Goal: Transaction & Acquisition: Purchase product/service

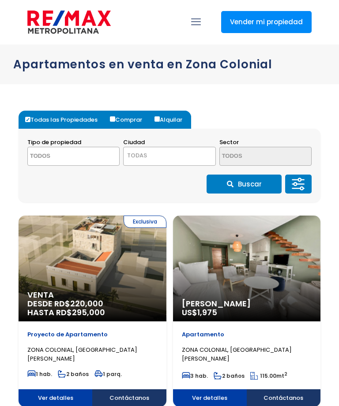
select select
select select "US"
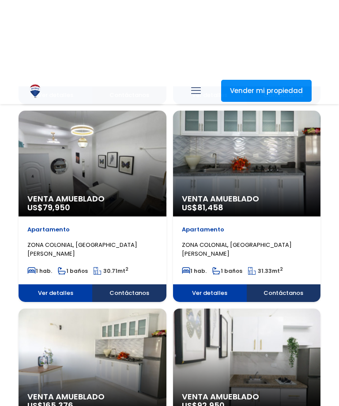
scroll to position [500, 0]
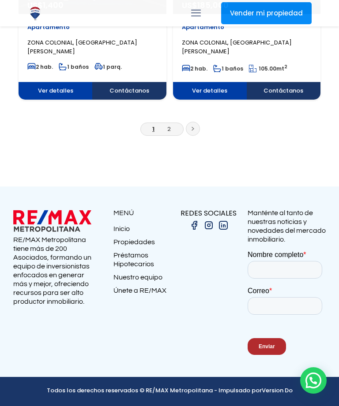
scroll to position [2974, 0]
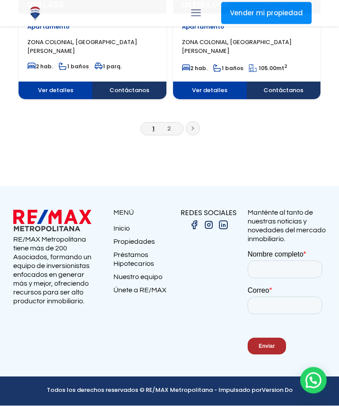
click at [183, 136] on span "1 2" at bounding box center [161, 129] width 43 height 13
click at [171, 133] on link "2" at bounding box center [169, 129] width 4 height 8
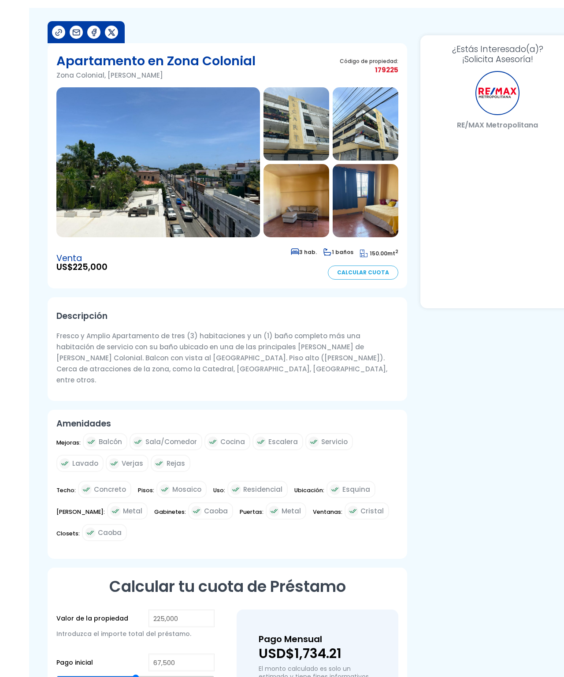
scroll to position [39, -10]
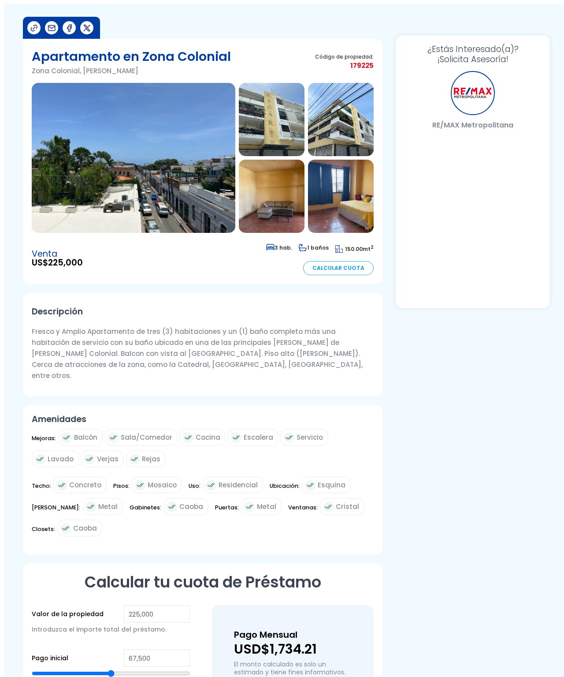
select select "US"
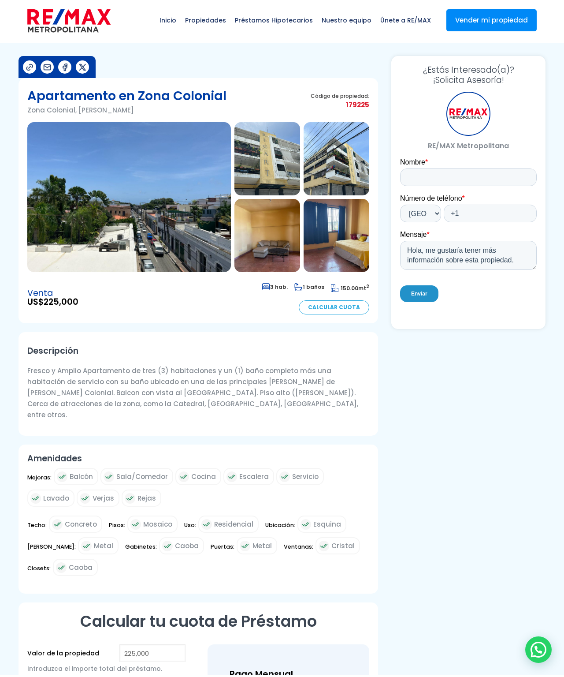
scroll to position [2, 0]
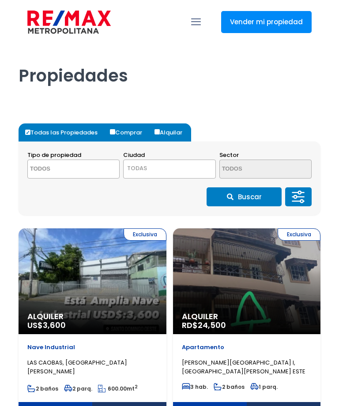
select select
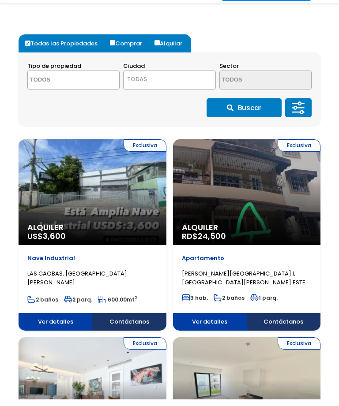
select select "US"
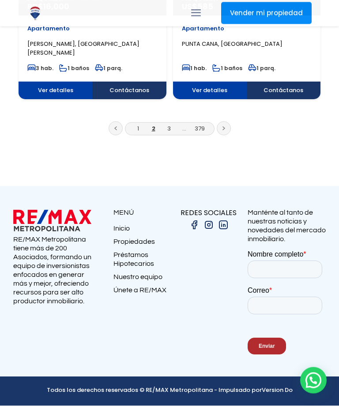
scroll to position [3079, 0]
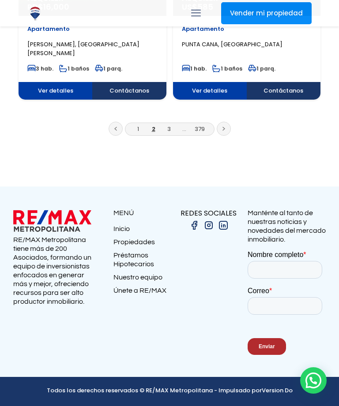
click at [231, 136] on link at bounding box center [223, 129] width 14 height 14
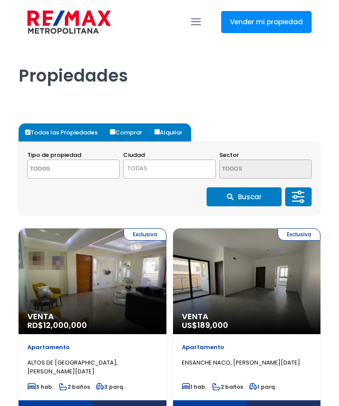
select select
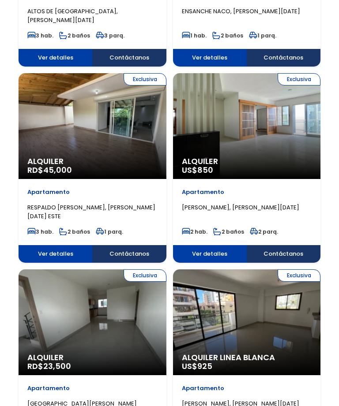
select select "US"
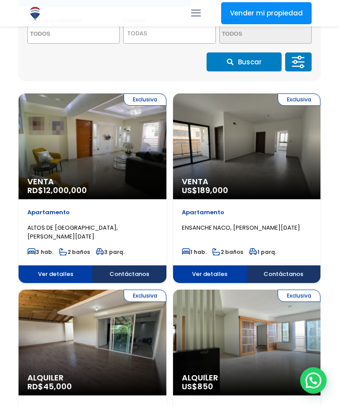
scroll to position [134, 0]
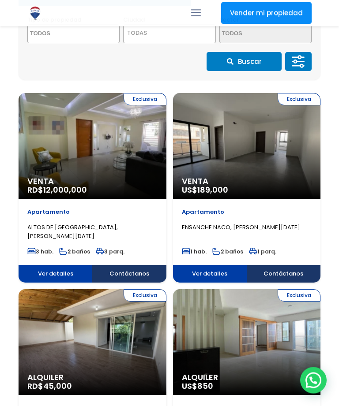
click at [0, 0] on input "Comprar" at bounding box center [0, 0] width 0 height 0
radio input "true"
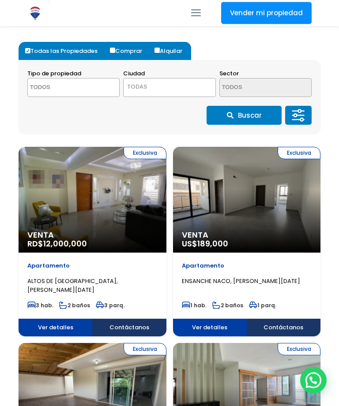
scroll to position [0, 0]
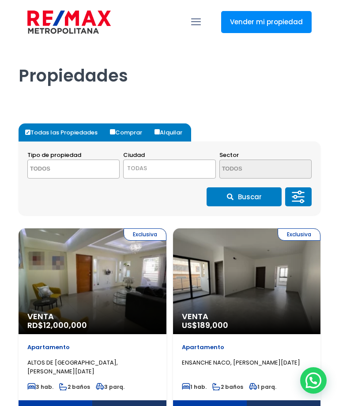
click at [125, 133] on label "Comprar" at bounding box center [129, 132] width 43 height 18
click at [115, 133] on input "Comprar" at bounding box center [112, 131] width 5 height 5
radio input "true"
click at [124, 131] on label "Comprar" at bounding box center [129, 132] width 43 height 18
click at [115, 131] on input "Comprar" at bounding box center [112, 132] width 5 height 5
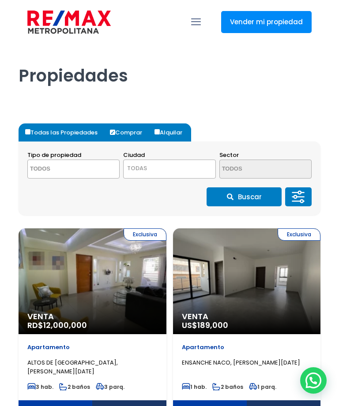
click at [114, 133] on input "Comprar" at bounding box center [112, 132] width 5 height 5
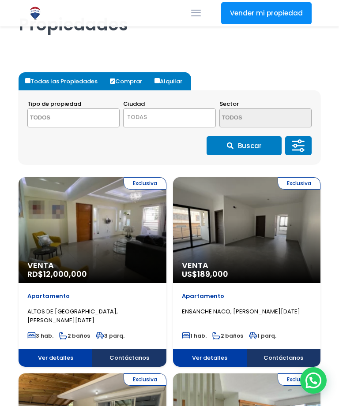
scroll to position [36, 0]
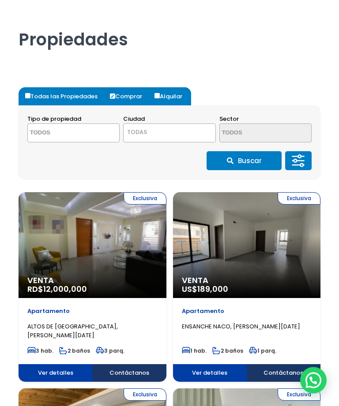
click at [0, 0] on span at bounding box center [0, 0] width 0 height 0
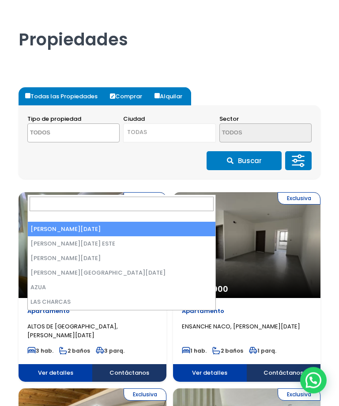
scroll to position [36, 0]
select select "150"
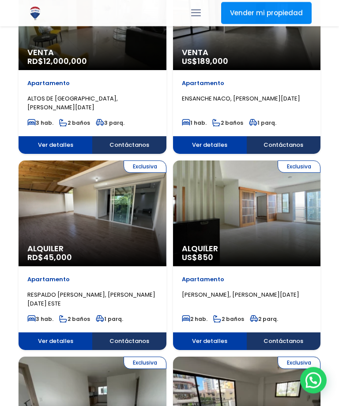
scroll to position [261, 0]
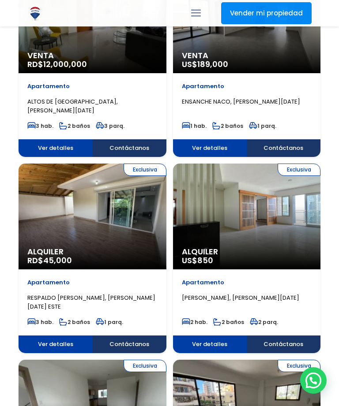
click at [0, 0] on input "text" at bounding box center [0, 0] width 0 height 0
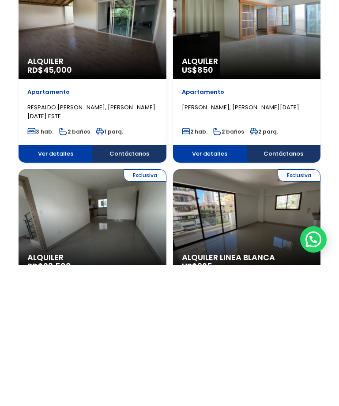
type input "210,000"
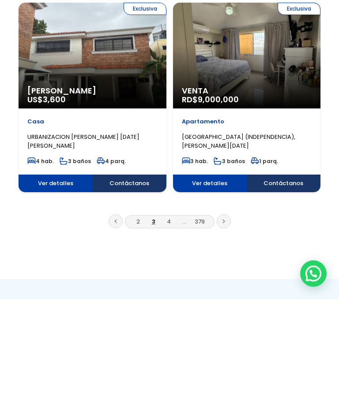
click at [0, 0] on button "Aplicar" at bounding box center [0, 0] width 0 height 0
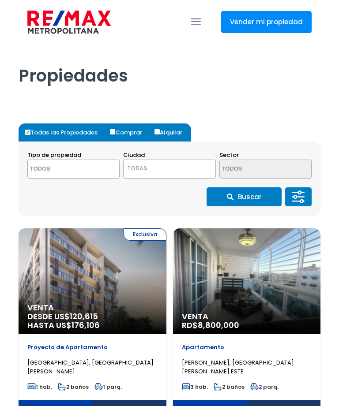
select select
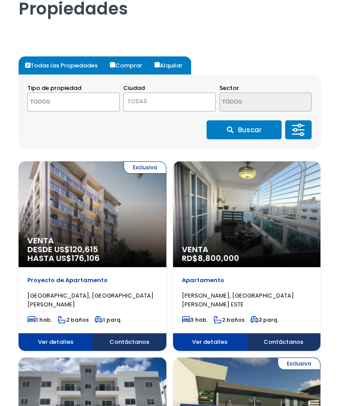
select select "US"
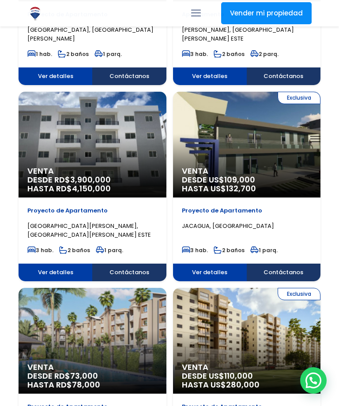
scroll to position [331, 0]
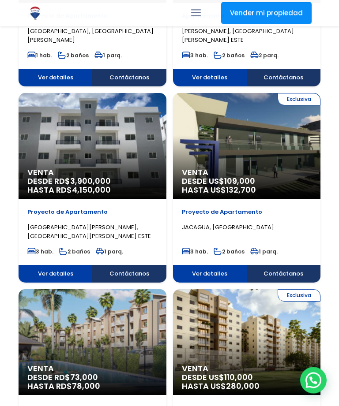
click at [0, 0] on span at bounding box center [0, 0] width 0 height 0
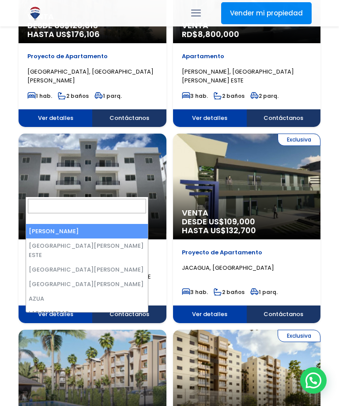
scroll to position [290, 0]
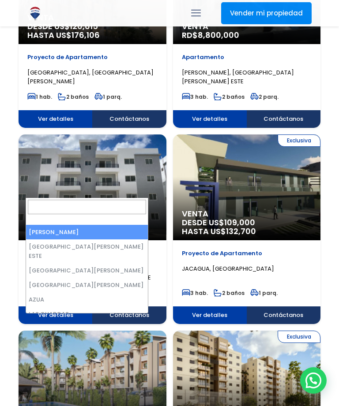
click at [0, 0] on label "Comprar" at bounding box center [0, 0] width 0 height 0
click at [0, 0] on input "Comprar" at bounding box center [0, 0] width 0 height 0
radio input "true"
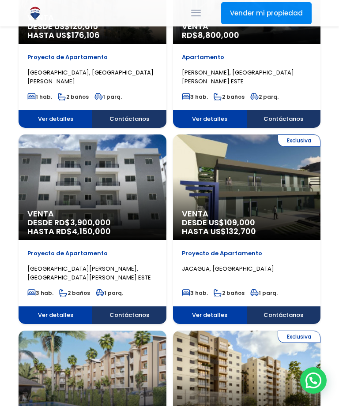
click at [0, 0] on span "TODAS" at bounding box center [0, 0] width 0 height 0
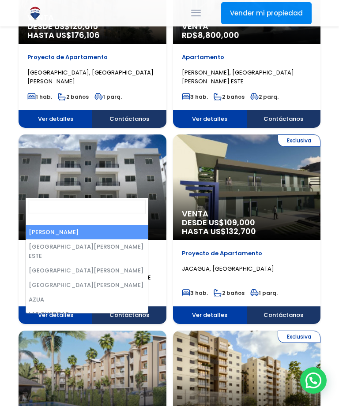
select select "150"
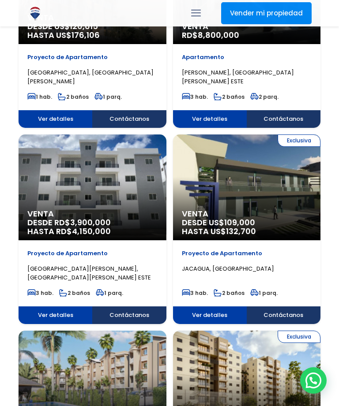
click at [0, 0] on textarea "Search" at bounding box center [0, 0] width 0 height 0
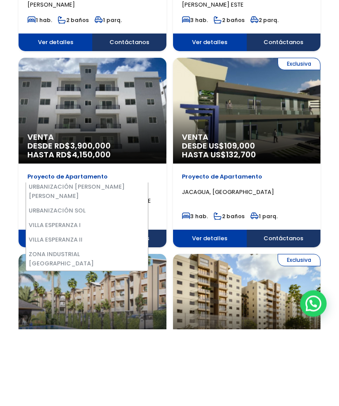
scroll to position [0, 0]
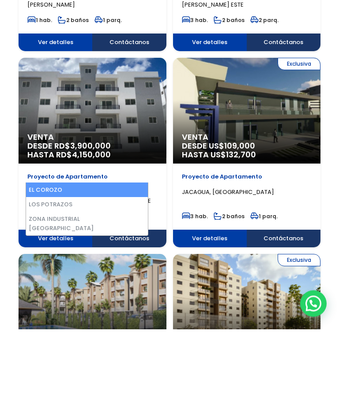
type textarea "z"
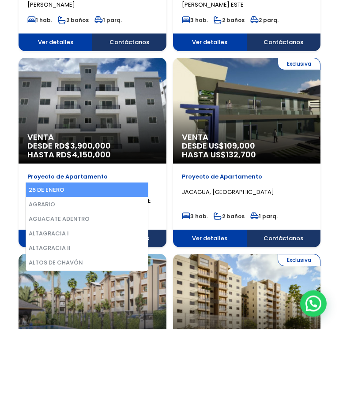
scroll to position [366, 0]
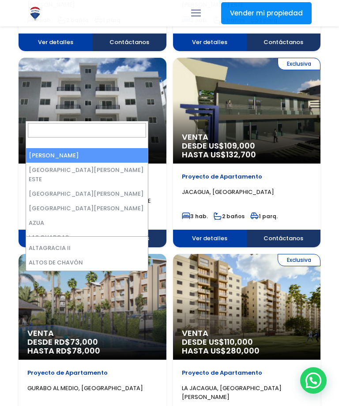
select select "148"
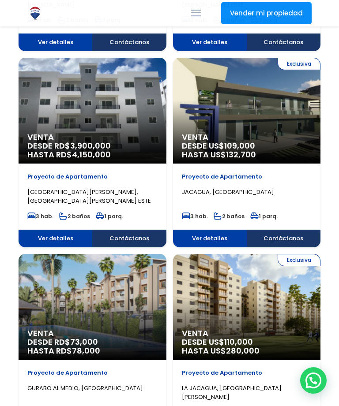
click at [0, 0] on textarea "Search" at bounding box center [0, 0] width 0 height 0
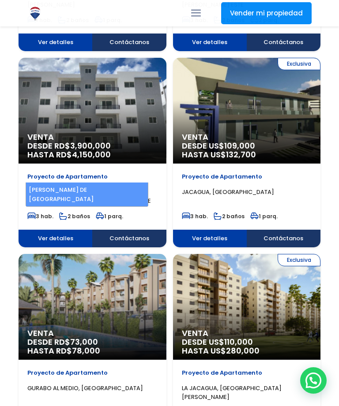
type textarea "z"
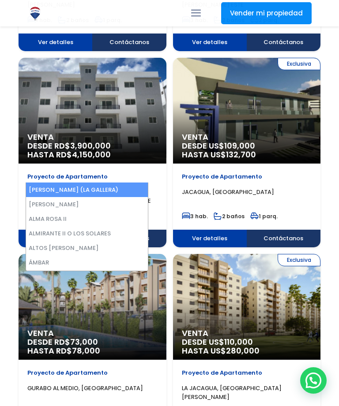
click at [0, 0] on span at bounding box center [0, 0] width 0 height 0
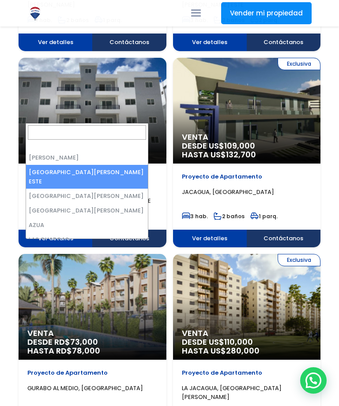
select select "1"
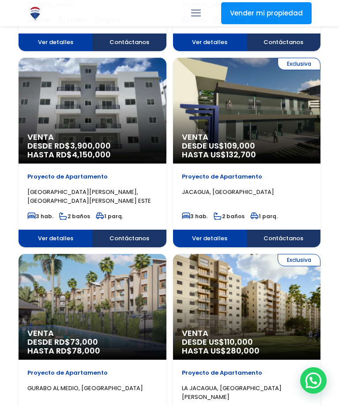
click at [0, 0] on textarea "Search" at bounding box center [0, 0] width 0 height 0
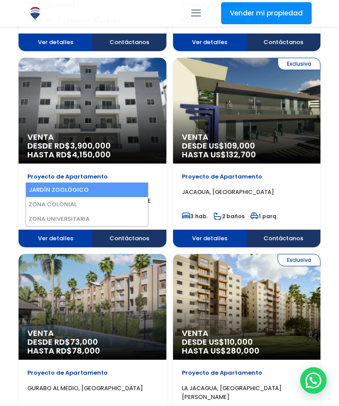
type textarea "zo"
select select "236"
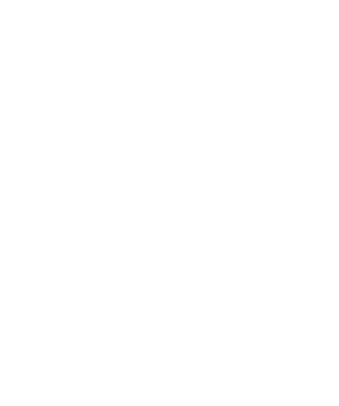
scroll to position [1562, 0]
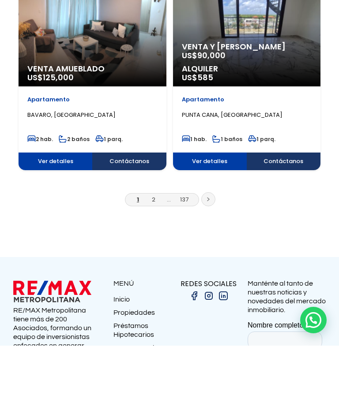
click at [0, 0] on button "Aplicar" at bounding box center [0, 0] width 0 height 0
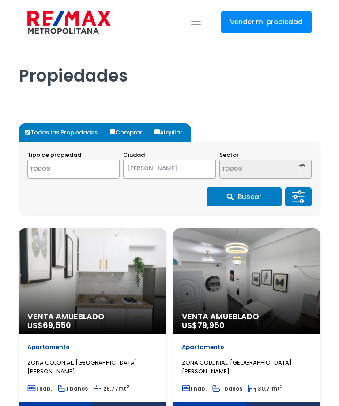
select select
select select "1"
select select
select select "US"
select select "236"
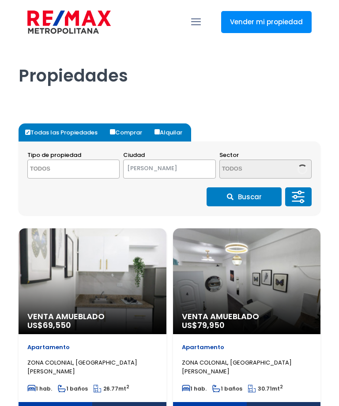
select select "236"
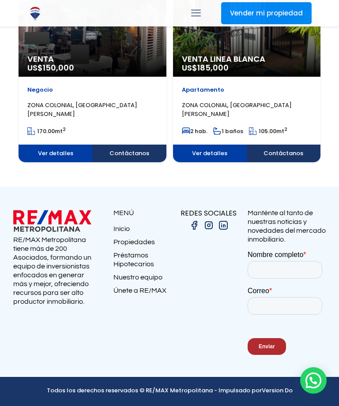
scroll to position [1890, 0]
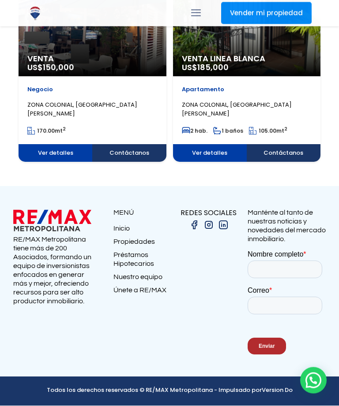
scroll to position [1562, 0]
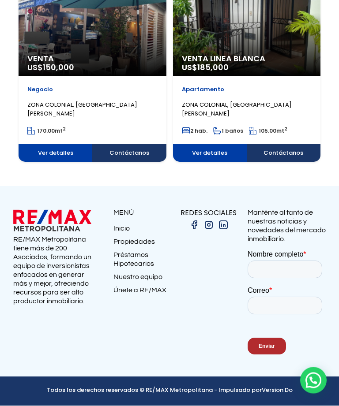
scroll to position [1591, 0]
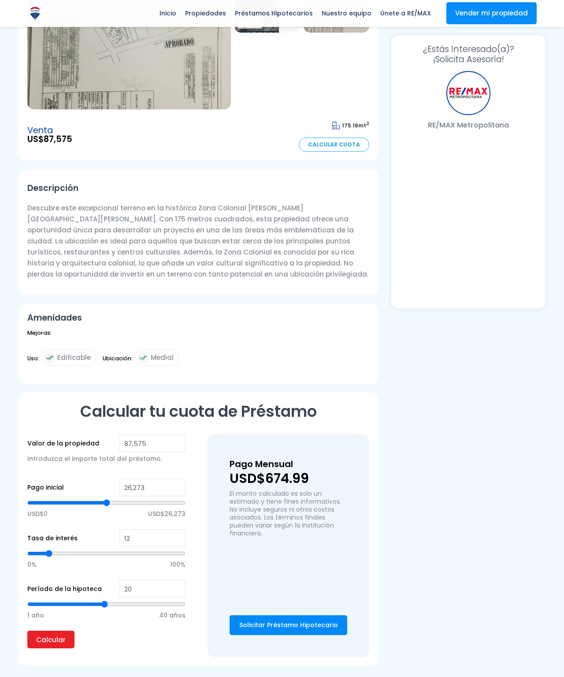
select select "US"
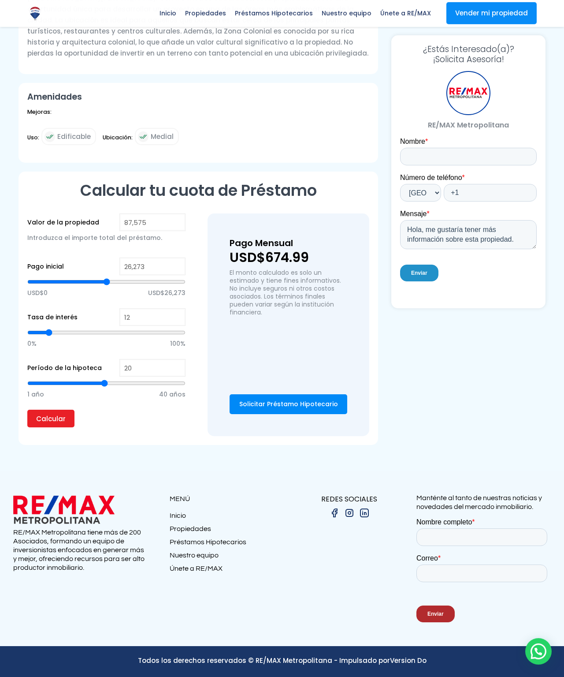
scroll to position [1569, 0]
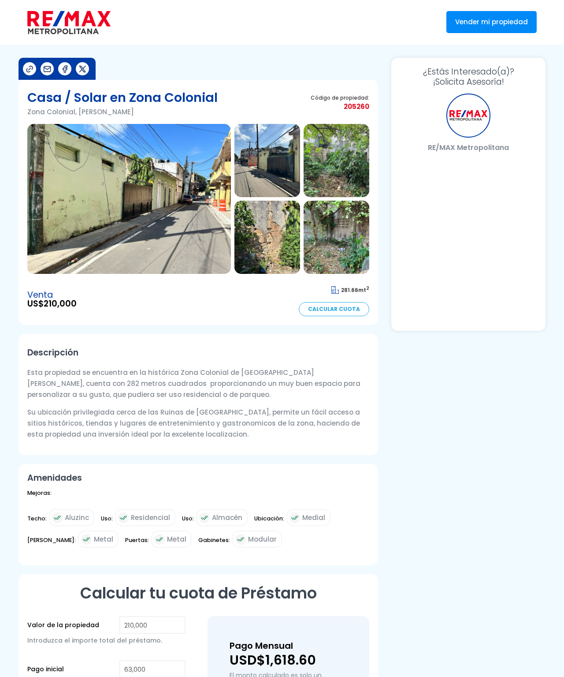
select select "US"
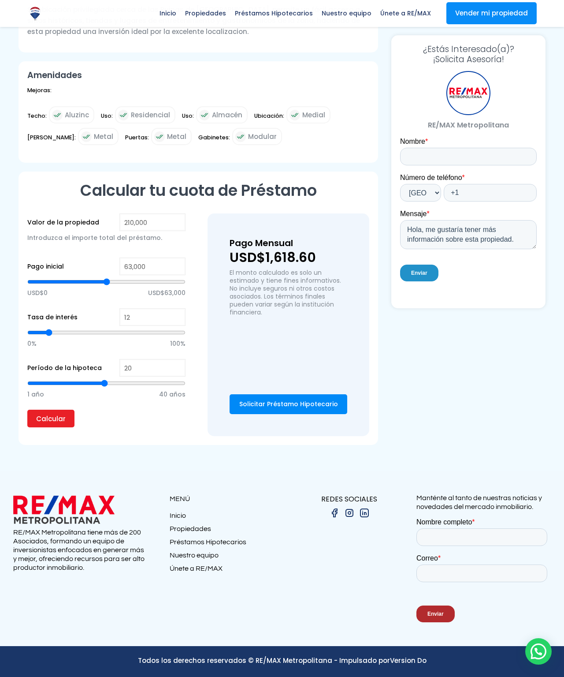
scroll to position [2712, 0]
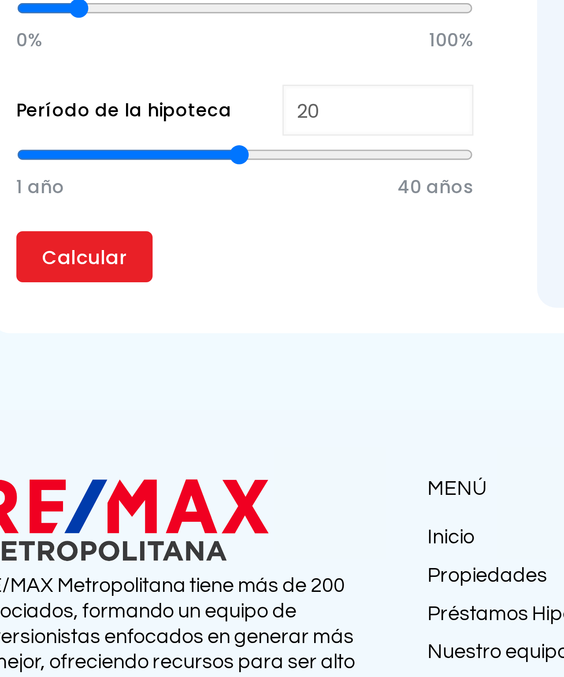
type input "23"
click at [54, 379] on input "range" at bounding box center [106, 383] width 158 height 9
type input "23"
type input "26"
click at [60, 379] on input "range" at bounding box center [106, 383] width 158 height 9
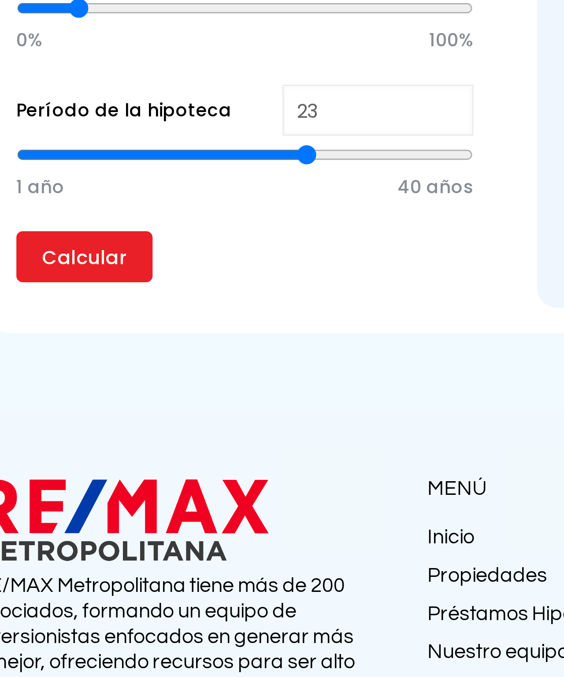
type input "26"
type input "29"
click at [67, 379] on input "range" at bounding box center [106, 383] width 158 height 9
type input "29"
type input "32"
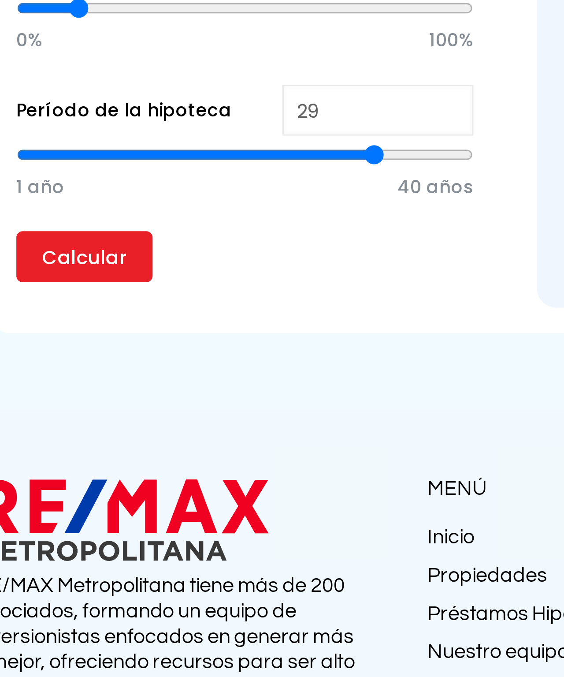
click at [73, 379] on input "range" at bounding box center [106, 383] width 158 height 9
type input "32"
type input "29"
click at [67, 379] on input "range" at bounding box center [106, 383] width 158 height 9
type input "29"
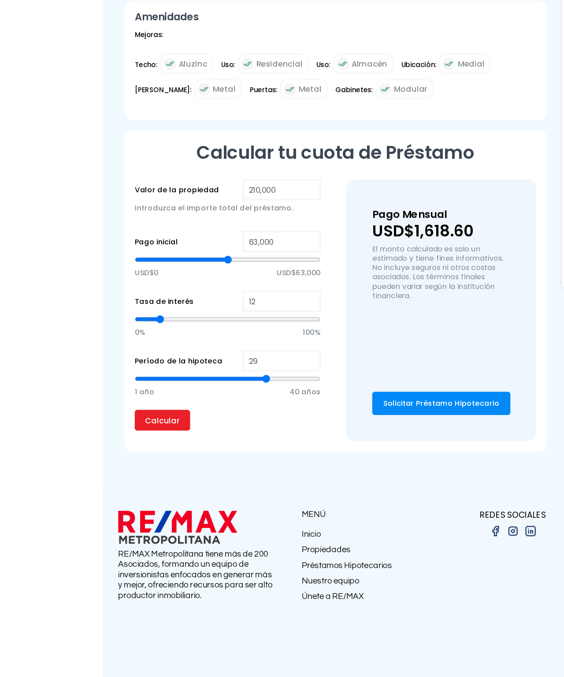
scroll to position [2745, 0]
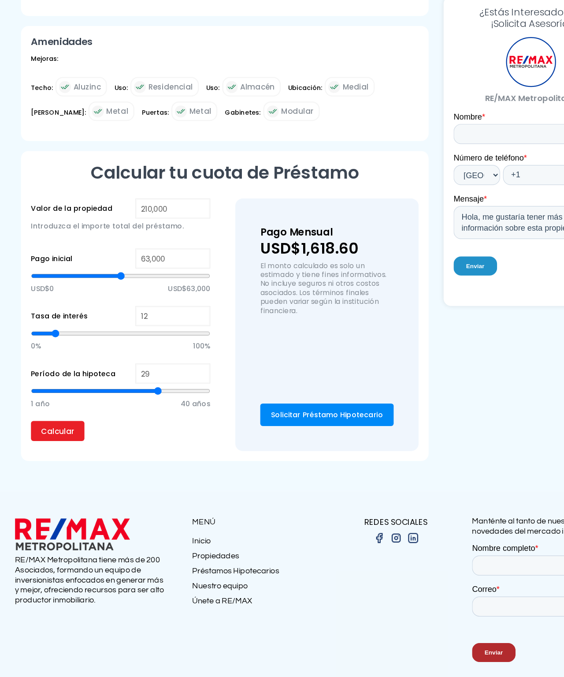
click at [49, 427] on input "Calcular" at bounding box center [50, 419] width 47 height 18
type input "21"
click at [71, 388] on input "range" at bounding box center [106, 383] width 158 height 9
type input "21"
click at [46, 427] on input "Calcular" at bounding box center [50, 419] width 47 height 18
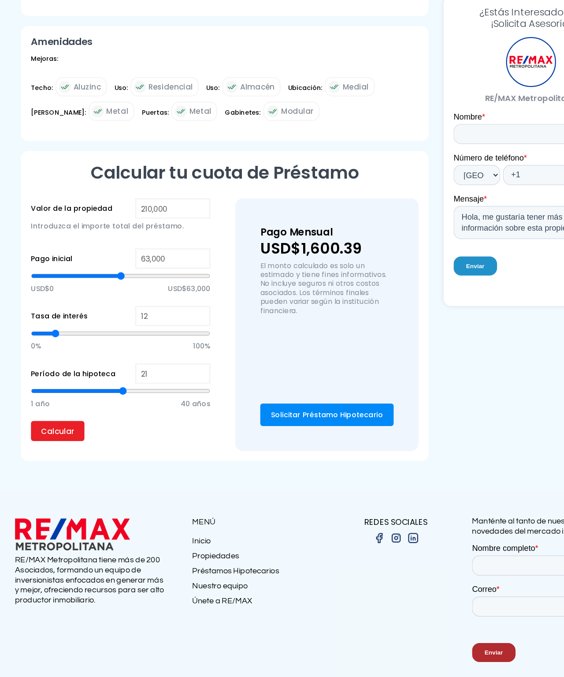
type input "29"
click at [89, 388] on input "range" at bounding box center [106, 383] width 158 height 9
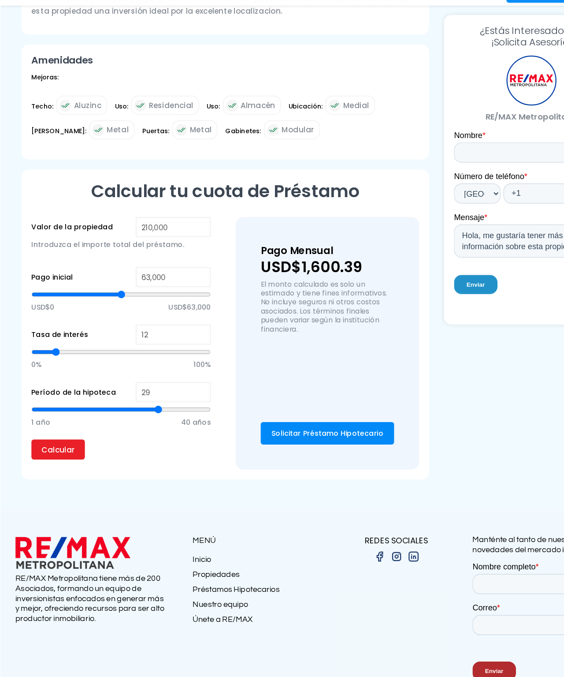
type input "31"
type input "32"
type input "33"
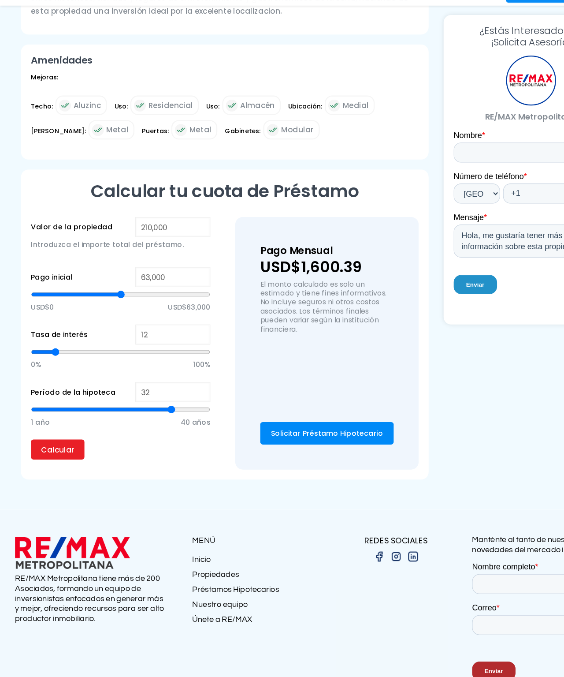
type input "33"
type input "34"
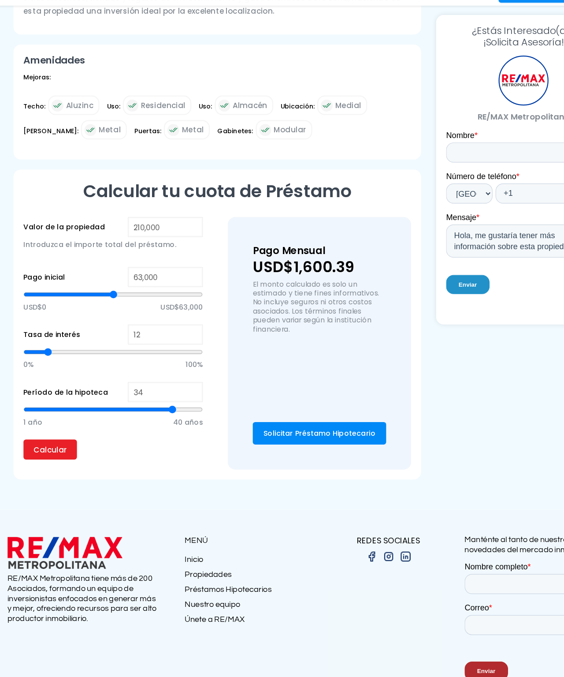
type input "31"
click at [86, 388] on input "range" at bounding box center [106, 383] width 158 height 9
type input "31"
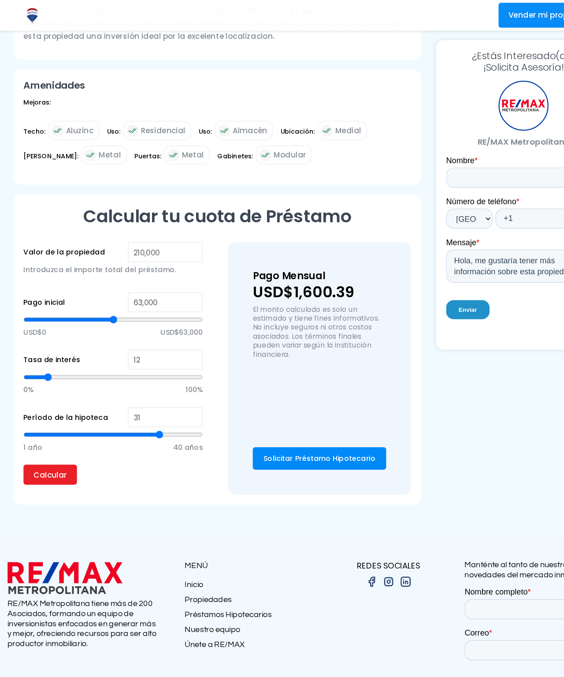
scroll to position [2783, 0]
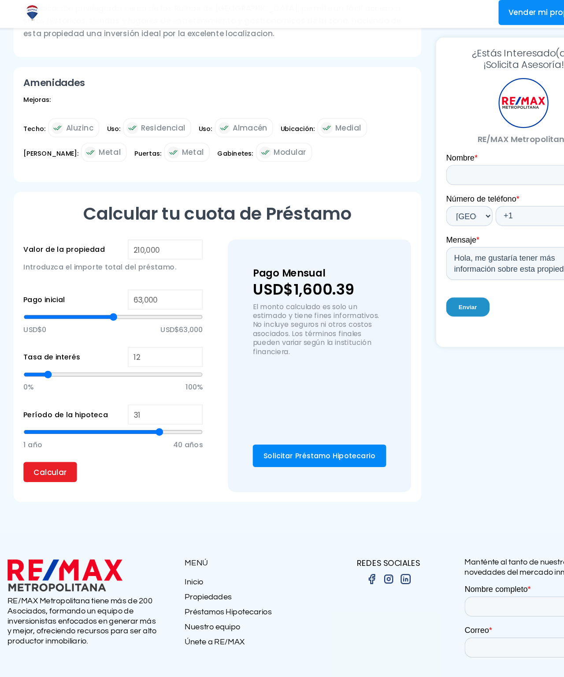
type input "101,753"
type input "101753"
type input "96,340"
type input "96340"
type input "90,928"
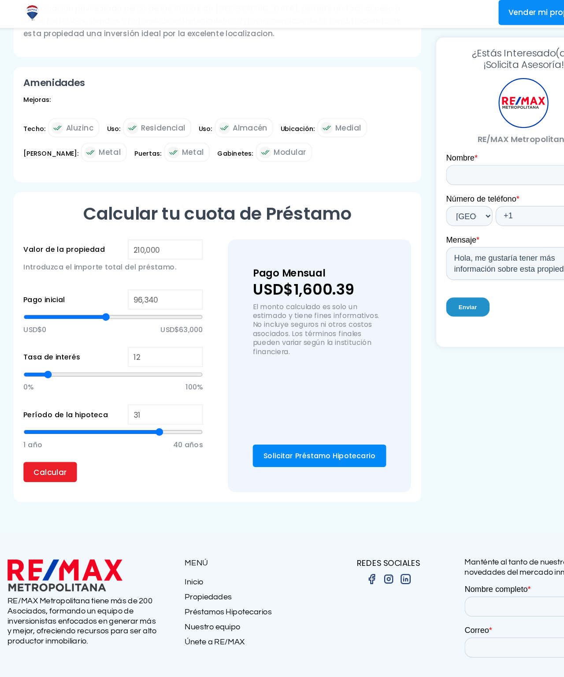
type input "90928"
type input "87,680"
type input "87680"
type input "83,351"
type input "83351"
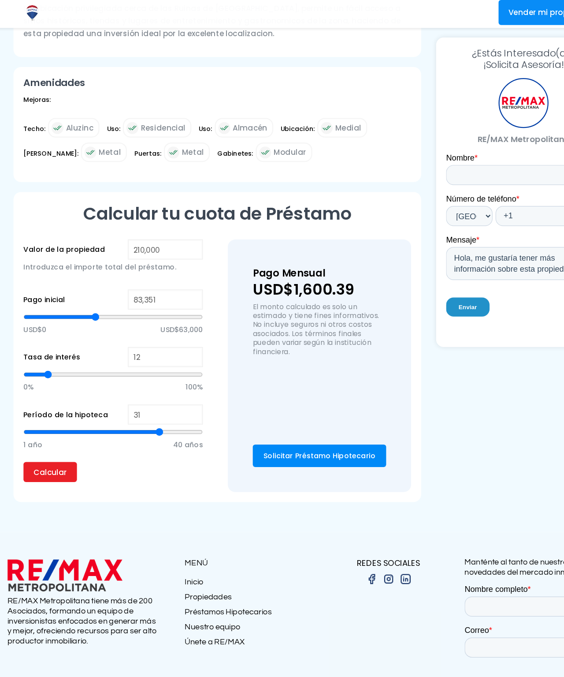
type input "79,021"
type input "79021"
type input "74,691"
type input "74691"
type input "70,361"
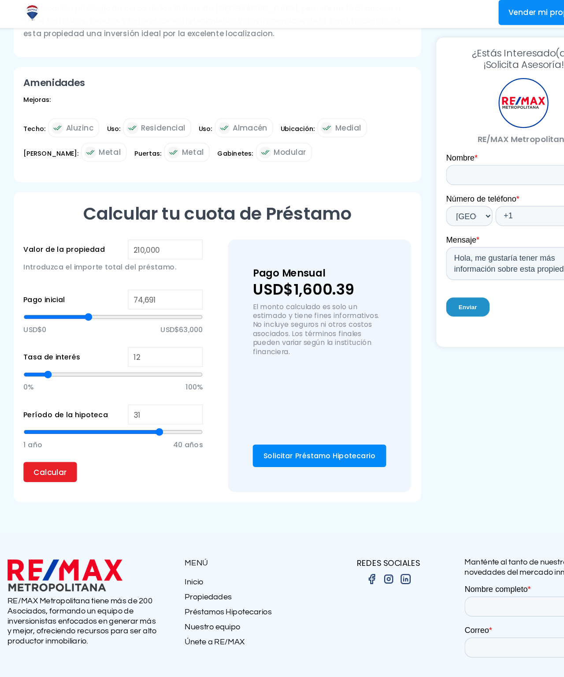
type input "70361"
type input "64,948"
type input "64948"
type input "61,701"
type input "61701"
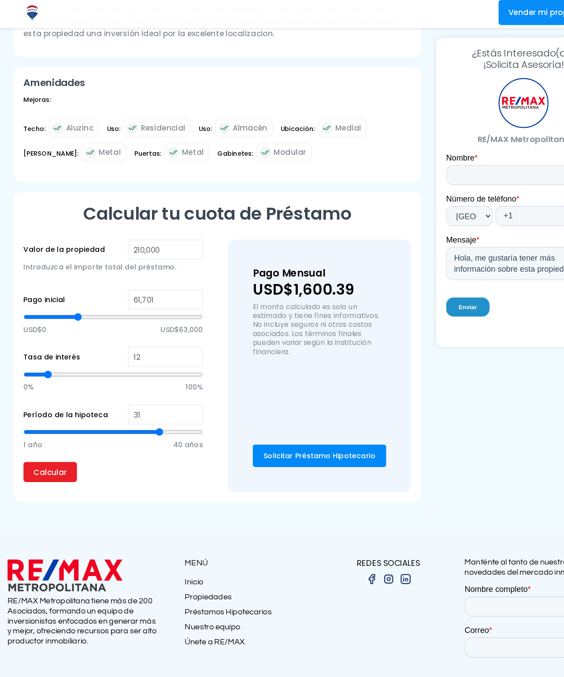
type input "58,454"
type input "58454"
type input "55,206"
type input "55206"
type input "51,959"
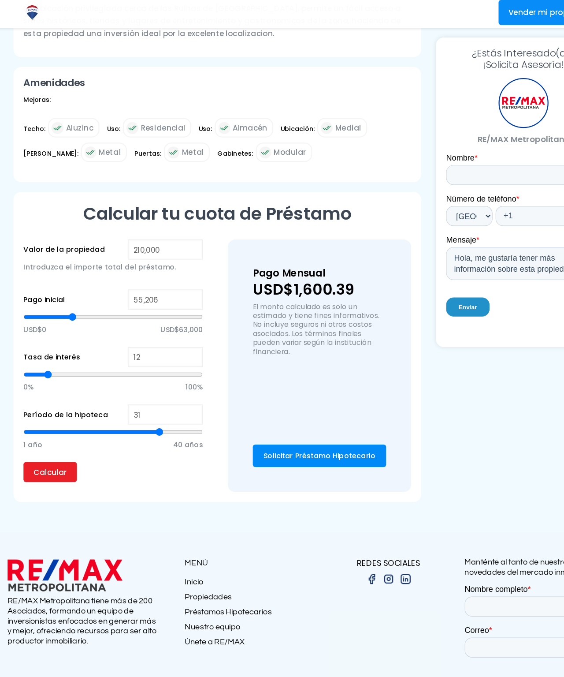
type input "51959"
type input "50,876"
type input "50876"
type input "48,711"
type input "48711"
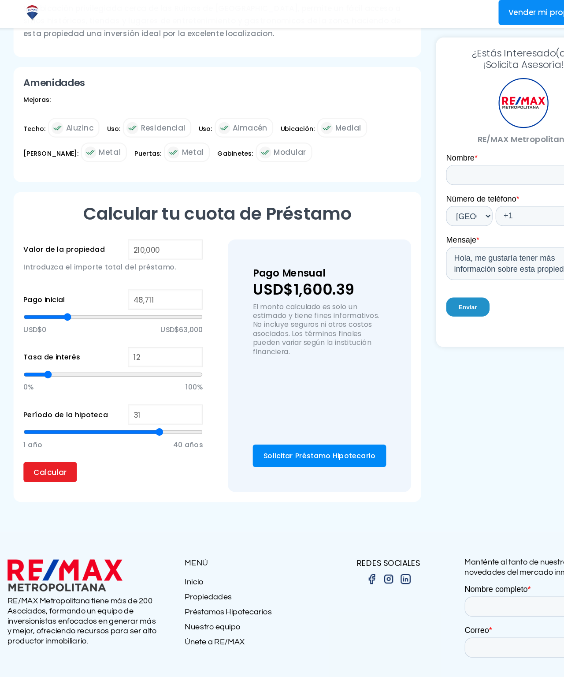
type input "47,629"
type input "47629"
type input "46,546"
type input "46546"
type input "45,464"
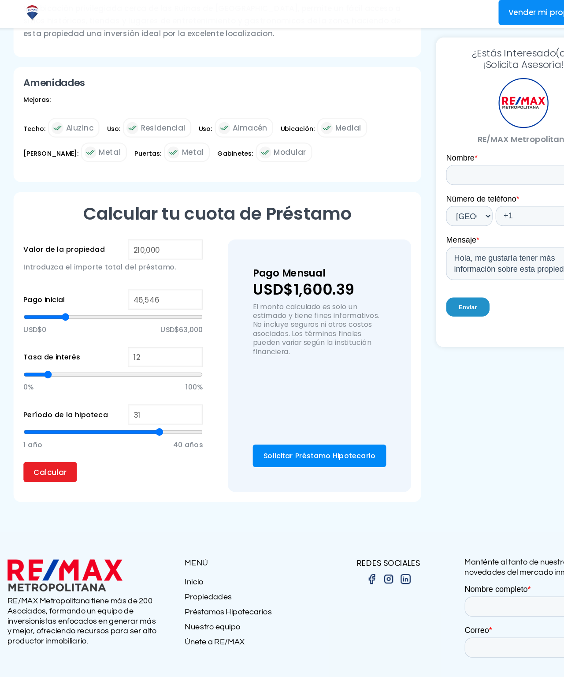
type input "45464"
type input "44,381"
type input "44381"
type input "43,299"
type input "43299"
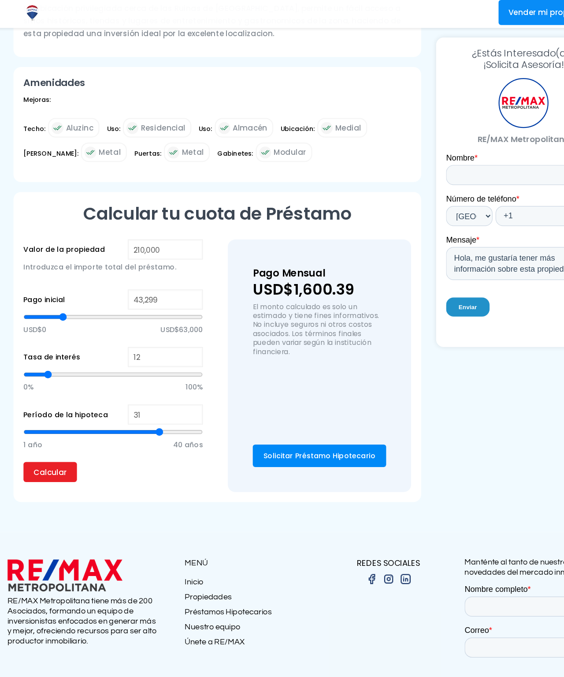
type input "42,216"
type input "42216"
type input "40,052"
type input "40052"
type input "38,969"
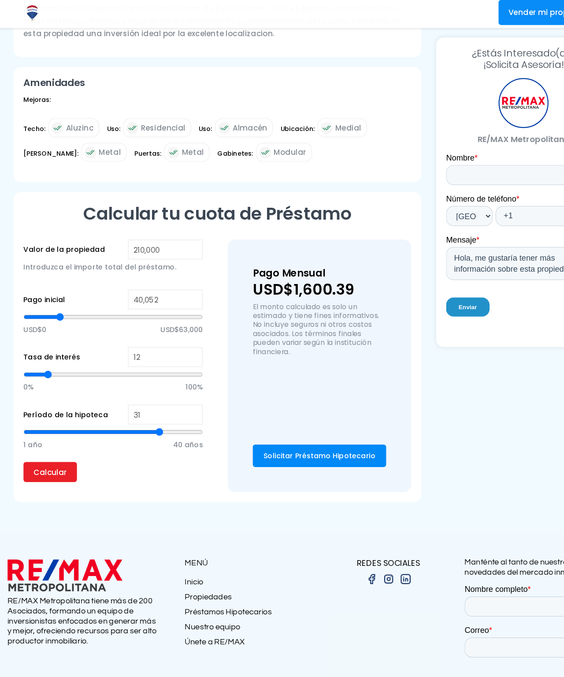
type input "38969"
type input "37,887"
type input "37887"
type input "36,804"
type input "36804"
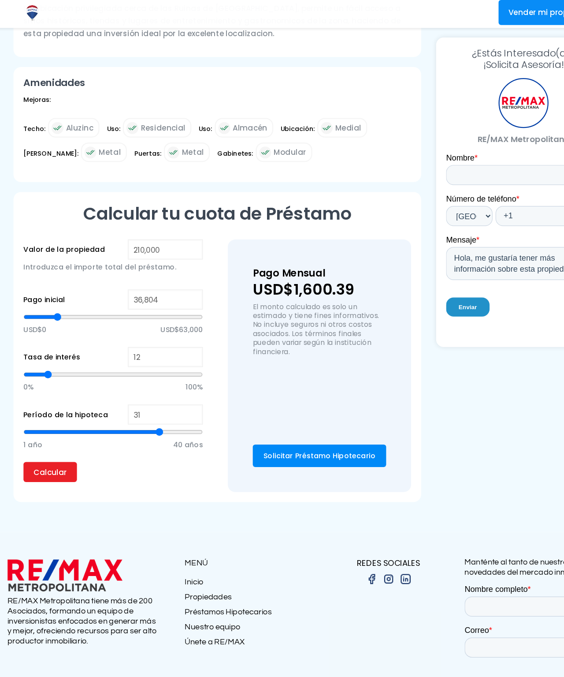
type input "35,722"
type input "35722"
type input "34,639"
type input "34639"
type input "33,557"
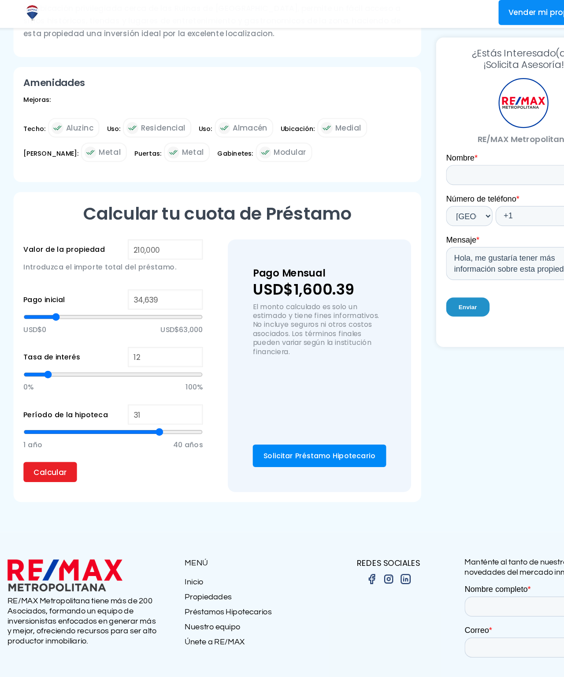
type input "33557"
type input "32,474"
type input "32474"
type input "31,392"
type input "31392"
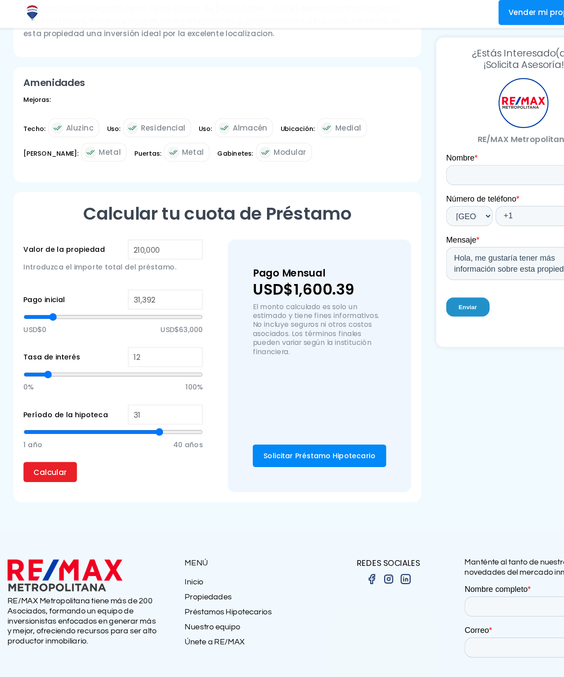
type input "30,309"
type input "30309"
type input "29,227"
type input "29227"
type input "28,144"
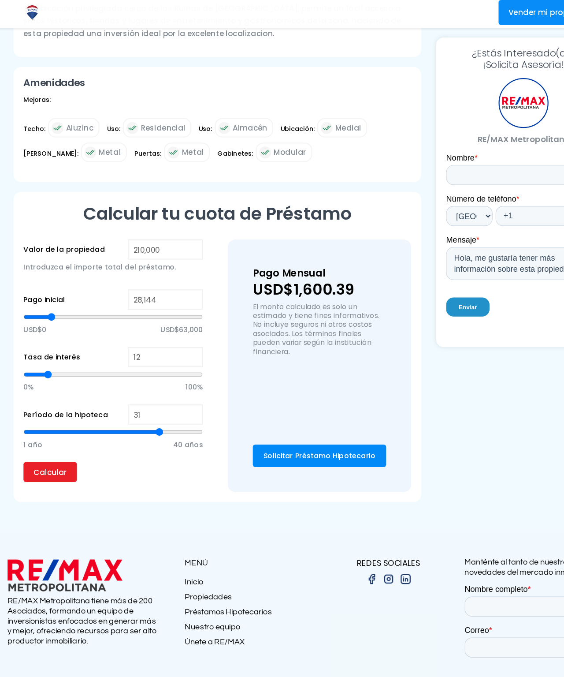
type input "28144"
type input "27,062"
type input "27062"
type input "24,897"
type input "24897"
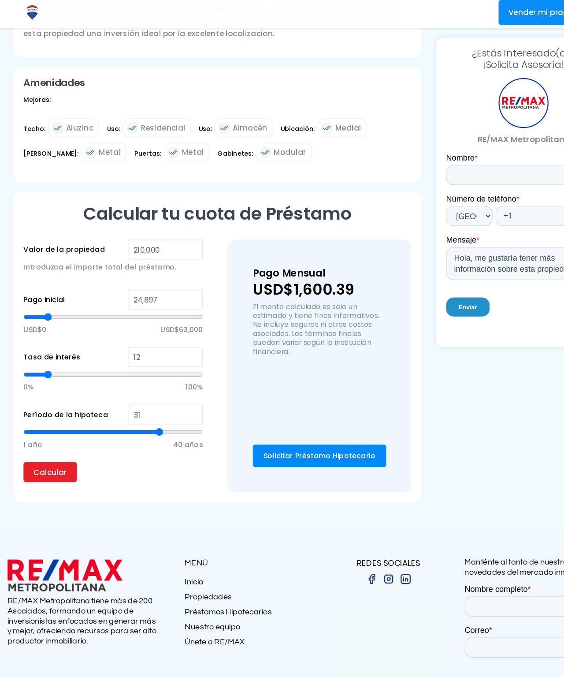
type input "23,814"
type input "23814"
type input "22,732"
type input "22732"
type input "21,649"
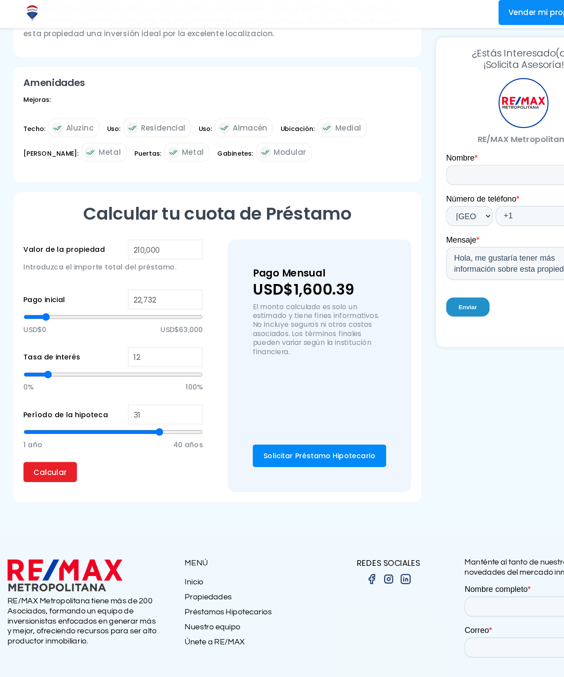
type input "21649"
type input "20,567"
type input "20567"
type input "19,485"
type input "19485"
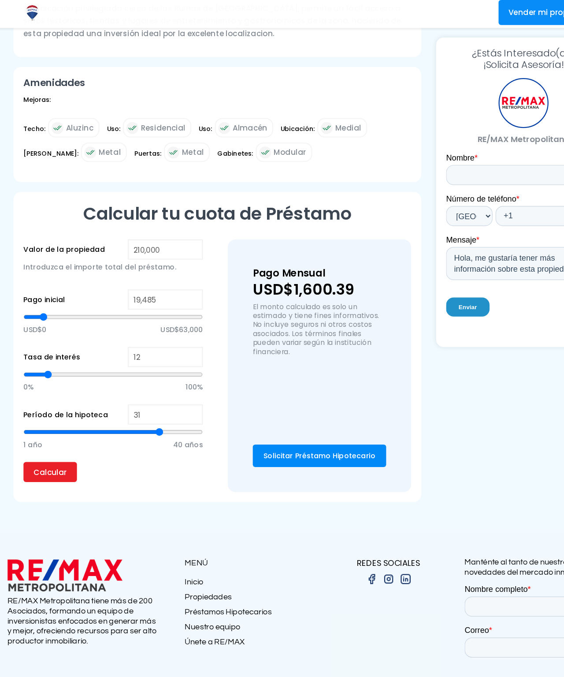
type input "18,402"
type input "18402"
type input "17,320"
type input "17320"
type input "16,237"
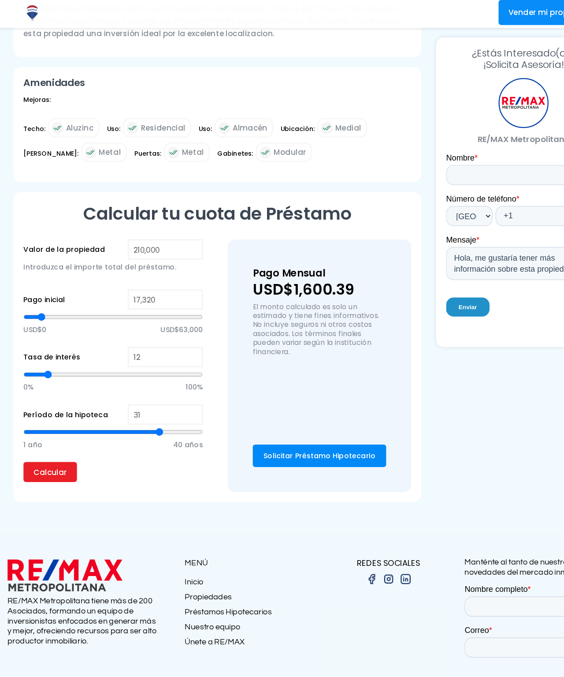
type input "16237"
type input "15,155"
type input "15155"
type input "14,072"
type input "14072"
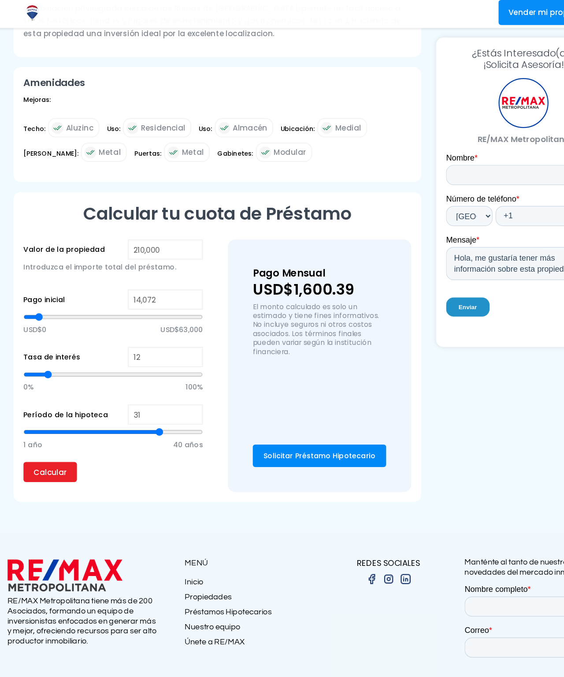
type input "12,990"
type input "12990"
type input "11,907"
type input "11907"
type input "10,825"
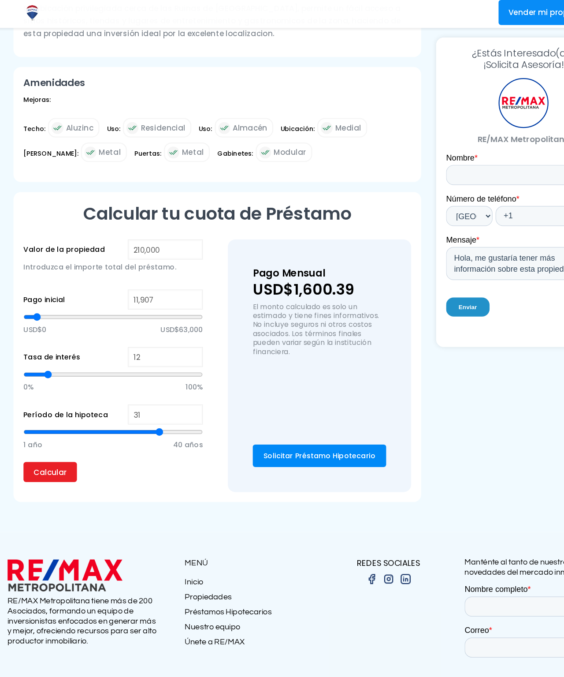
type input "10825"
type input "9,742"
type input "9742"
type input "8,660"
type input "8660"
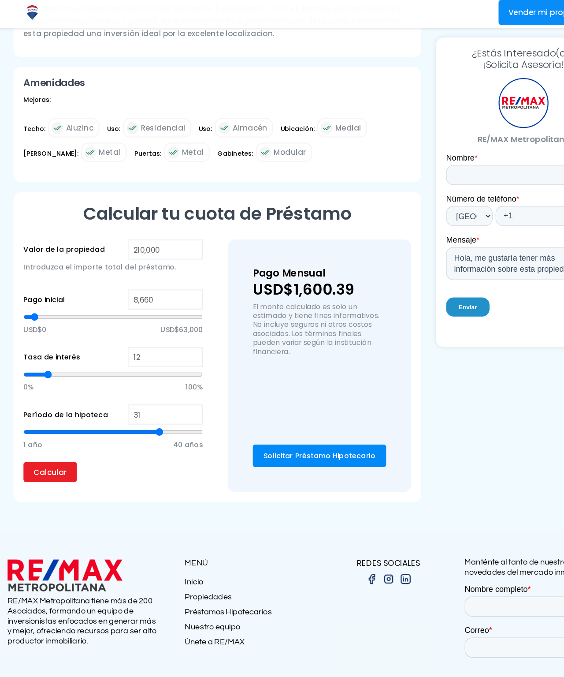
type input "7,577"
type input "7577"
type input "8,660"
type input "8660"
type input "9,742"
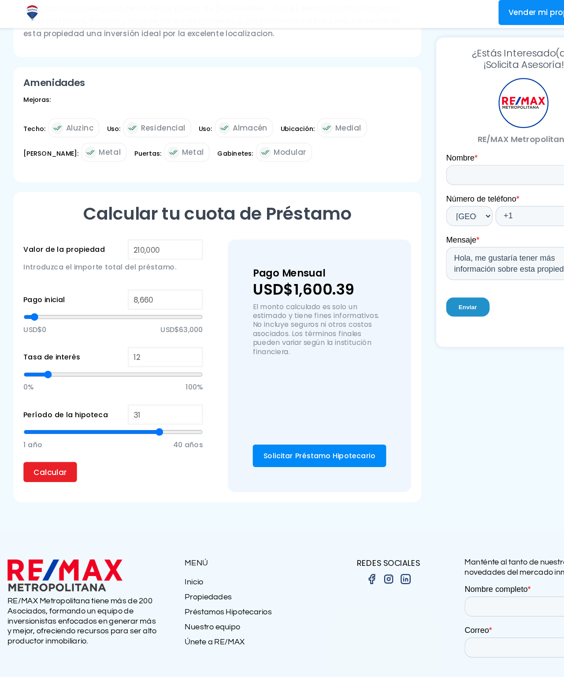
type input "9742"
type input "10,825"
type input "10825"
type input "11,907"
type input "11907"
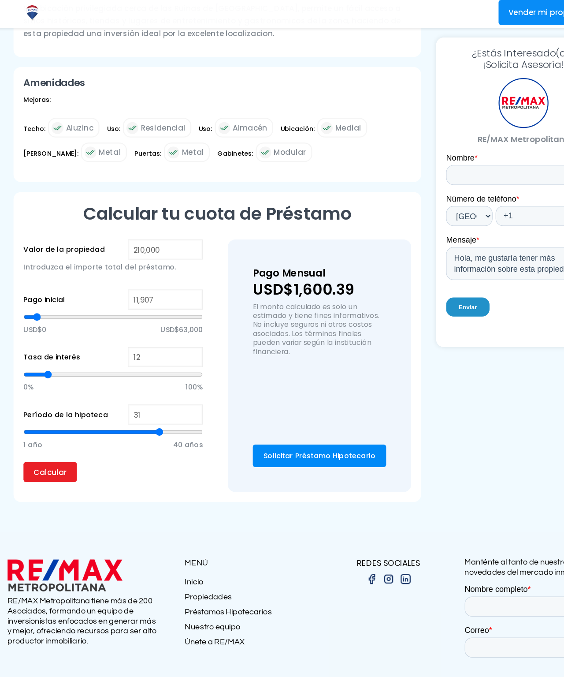
type input "10,825"
type input "10825"
type input "9,742"
type input "9742"
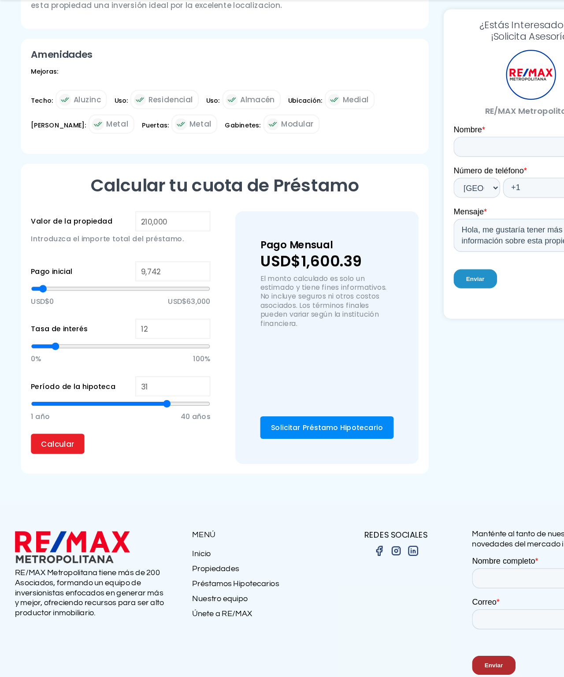
click at [52, 427] on input "Calcular" at bounding box center [50, 419] width 47 height 18
type input "29,227"
type input "29227"
type input "31,392"
type input "31392"
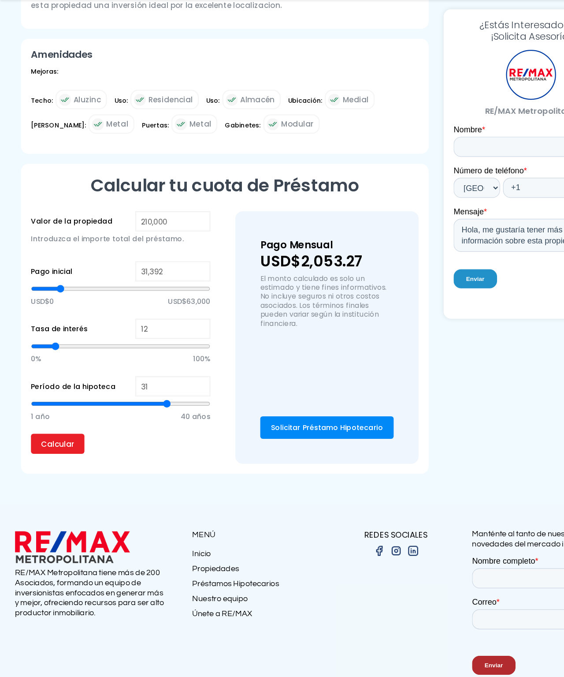
type input "33,557"
type input "33557"
type input "36,804"
type input "36804"
type input "38,969"
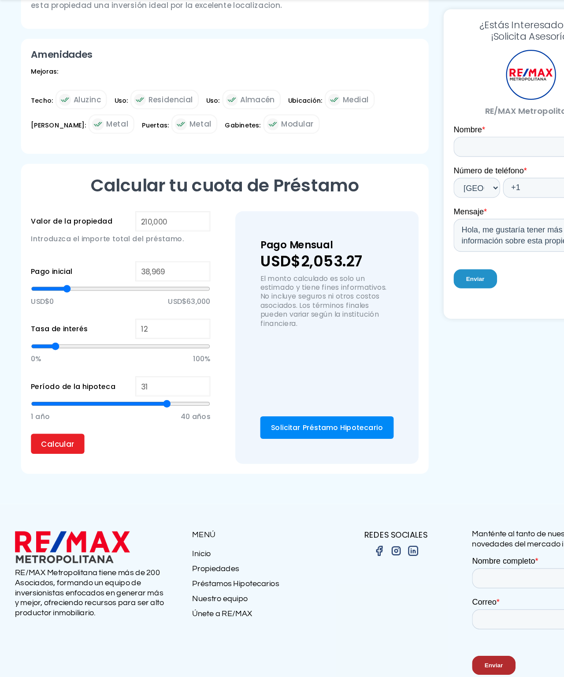
type input "38969"
type input "34,639"
type input "34639"
type input "33,557"
type input "33557"
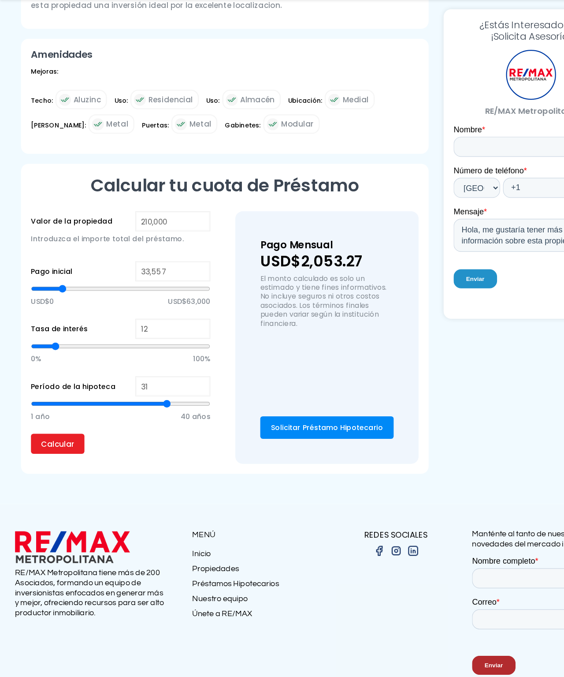
type input "31,392"
type input "18402"
click at [35, 277] on input "range" at bounding box center [106, 281] width 158 height 9
type input "18,402"
type input "30309"
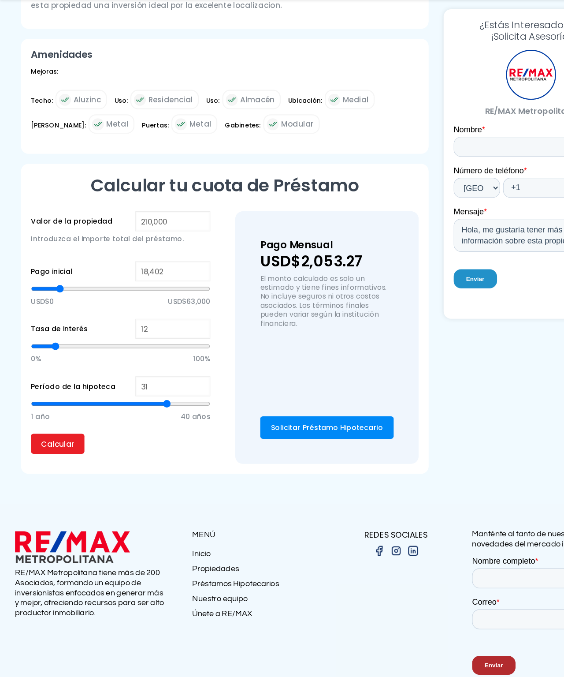
click at [40, 277] on input "range" at bounding box center [106, 281] width 158 height 9
type input "31,392"
type input "31392"
type input "30,309"
type input "30309"
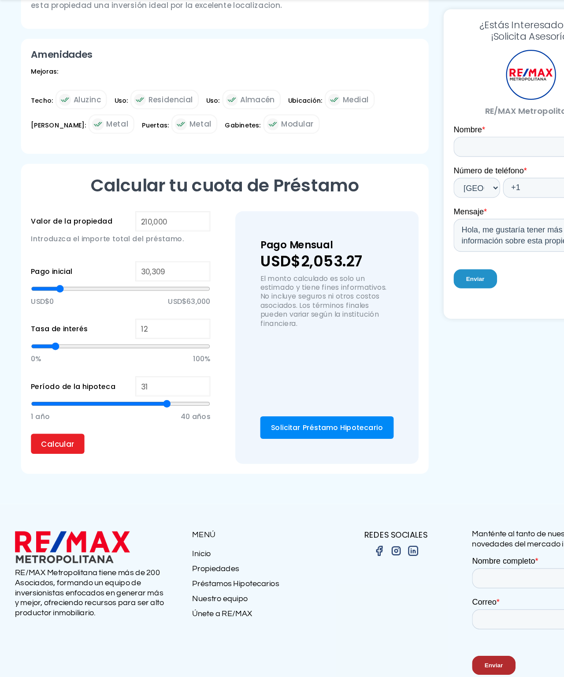
type input "29,227"
type input "29227"
type input "28,144"
type input "28144"
type input "27,062"
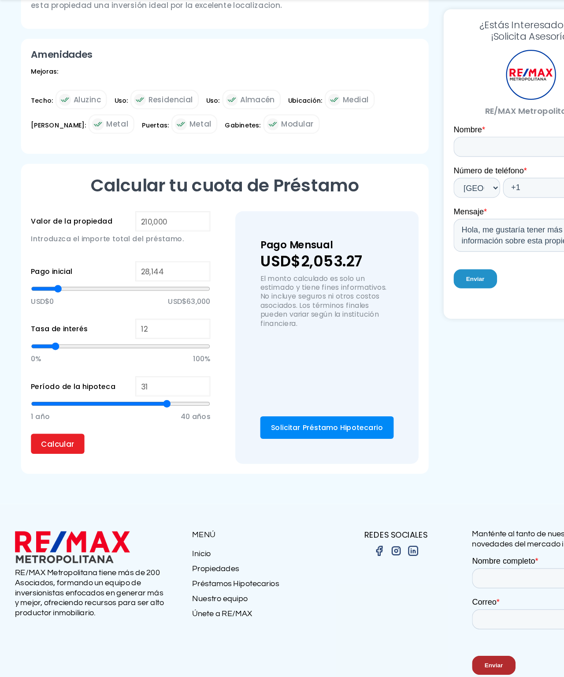
type input "27062"
type input "25,979"
type input "25979"
type input "24,897"
type input "24897"
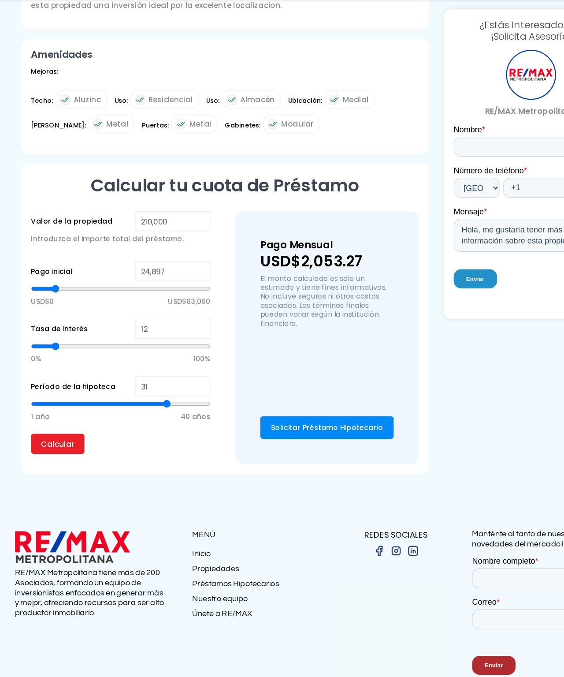
type input "23,814"
type input "23814"
type input "22,732"
type input "22732"
type input "21,649"
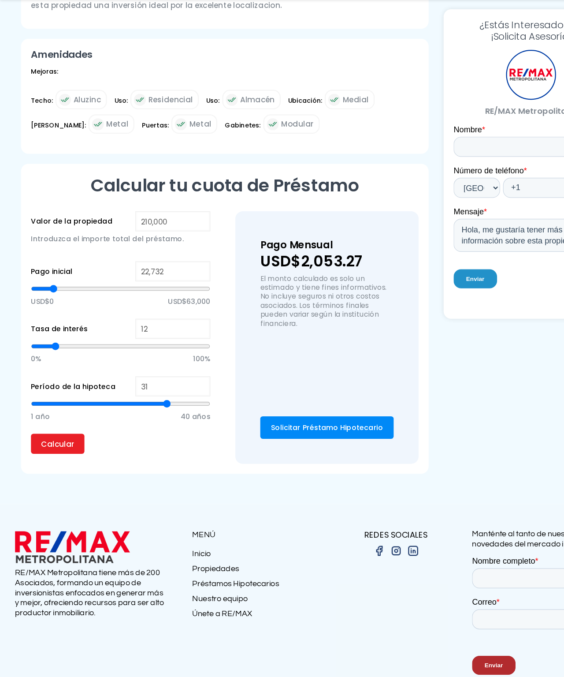
type input "21649"
type input "20,567"
type input "20567"
type input "19,485"
click at [45, 426] on input "Calcular" at bounding box center [50, 419] width 47 height 18
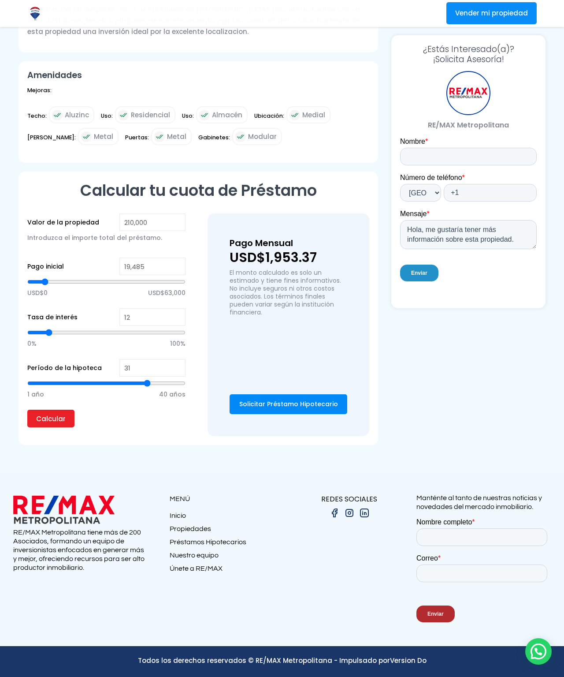
scroll to position [2768, 0]
type input "93093"
click at [65, 277] on input "range" at bounding box center [106, 281] width 158 height 9
type input "93,093"
type input "67113"
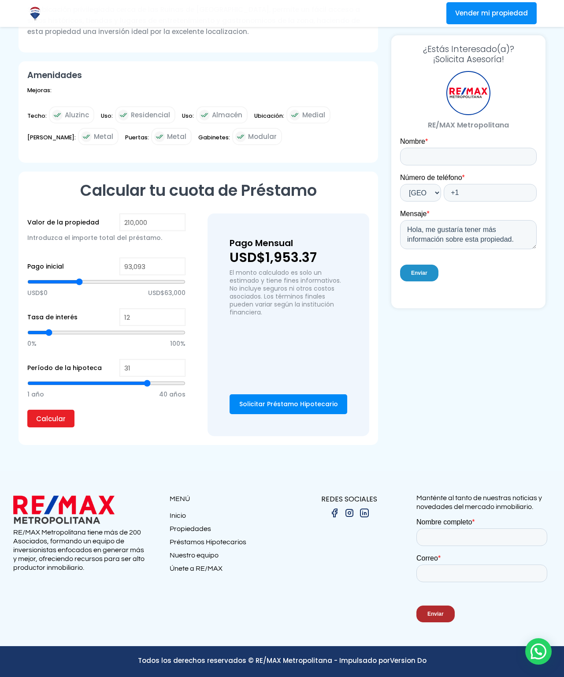
click at [55, 277] on input "range" at bounding box center [106, 281] width 158 height 9
type input "67,113"
type input "38969"
click at [43, 277] on input "range" at bounding box center [106, 281] width 158 height 9
type input "38,969"
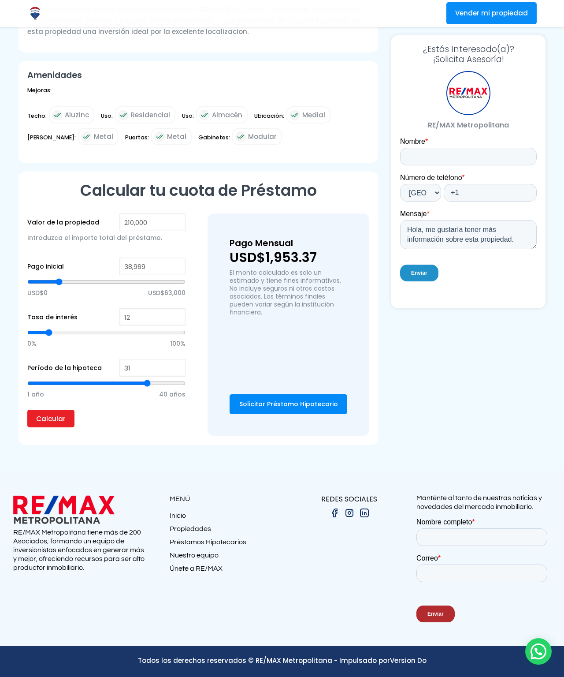
type input "49794"
click at [48, 277] on input "range" at bounding box center [106, 281] width 158 height 9
click at [48, 410] on input "Calcular" at bounding box center [50, 419] width 47 height 18
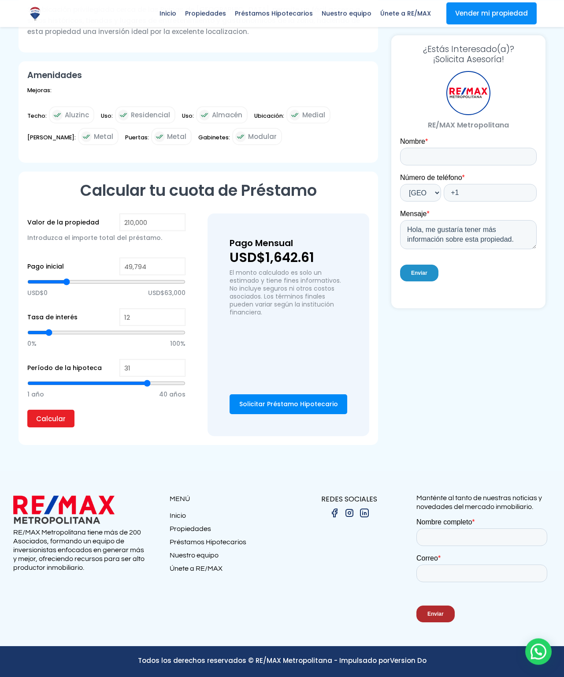
click at [0, 0] on link "Amortization Schedule" at bounding box center [0, 0] width 0 height 0
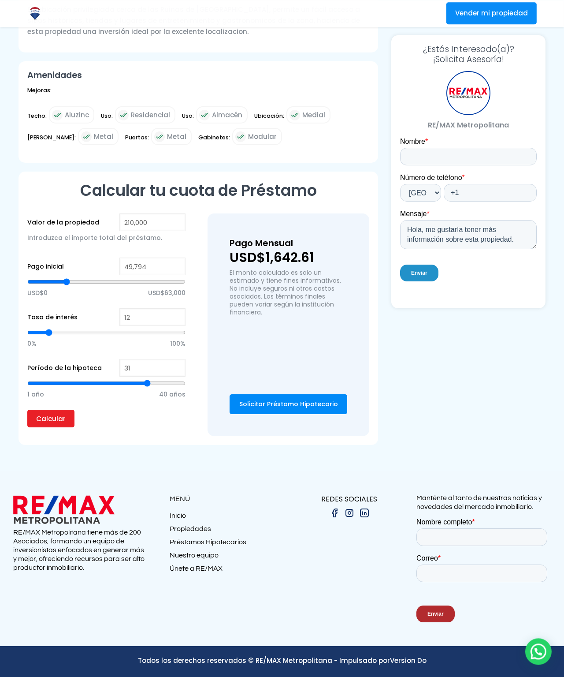
scroll to position [2676, 77]
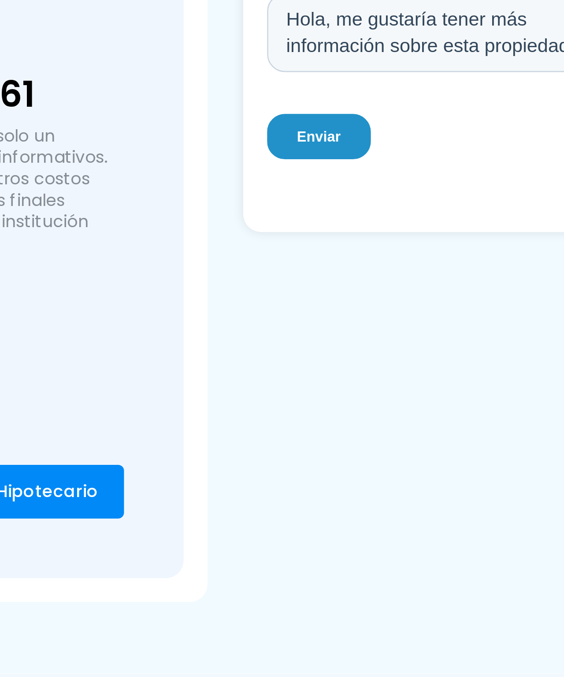
click at [0, 0] on link "Amortization Schedule" at bounding box center [0, 0] width 0 height 0
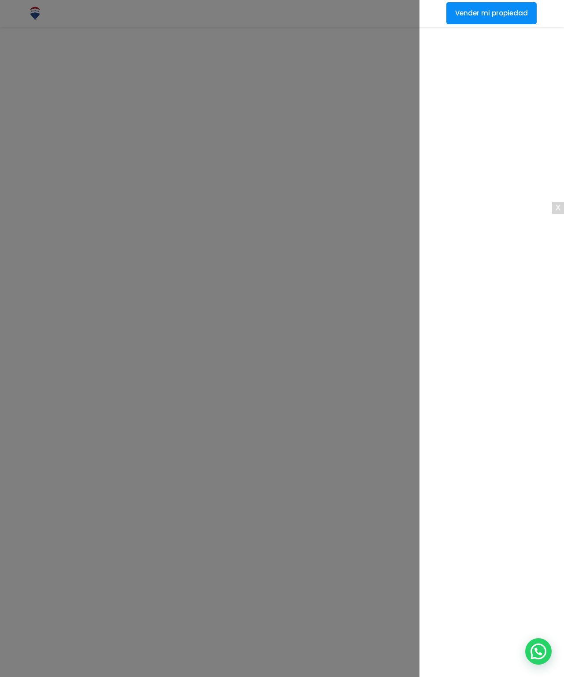
scroll to position [2907, 260]
click at [553, 204] on div "X" at bounding box center [558, 208] width 12 height 12
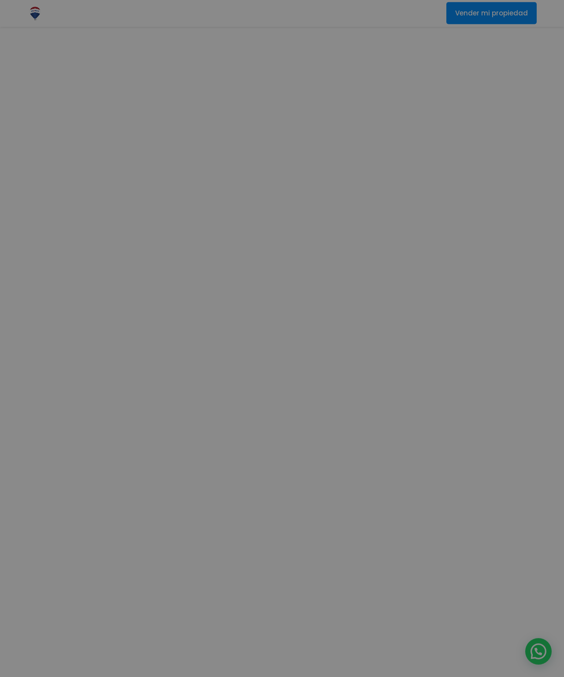
scroll to position [2908, 116]
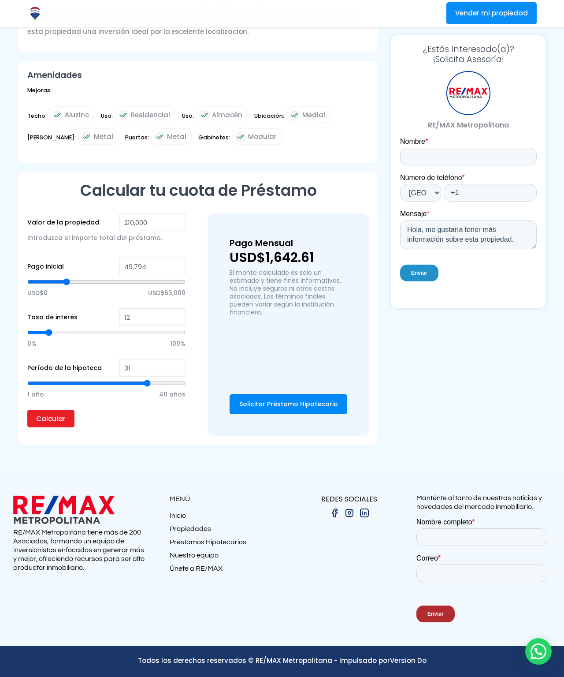
type input "58,454"
type input "58454"
type input "61,701"
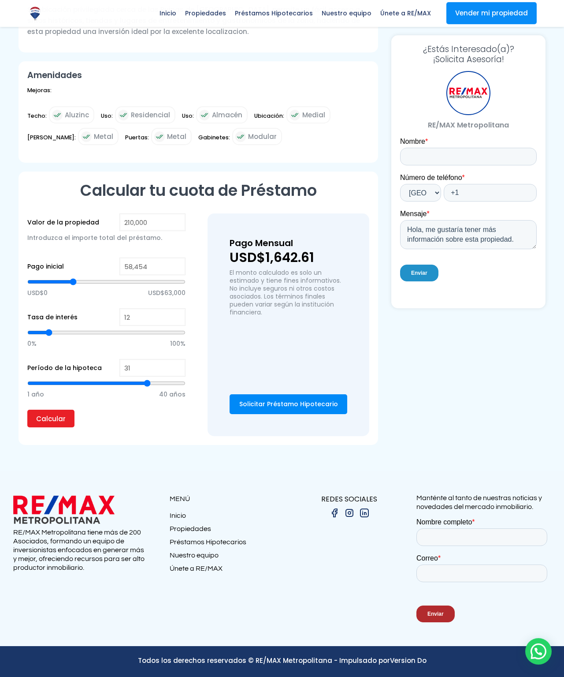
type input "61701"
type input "63,866"
type input "63866"
type input "66,031"
type input "66031"
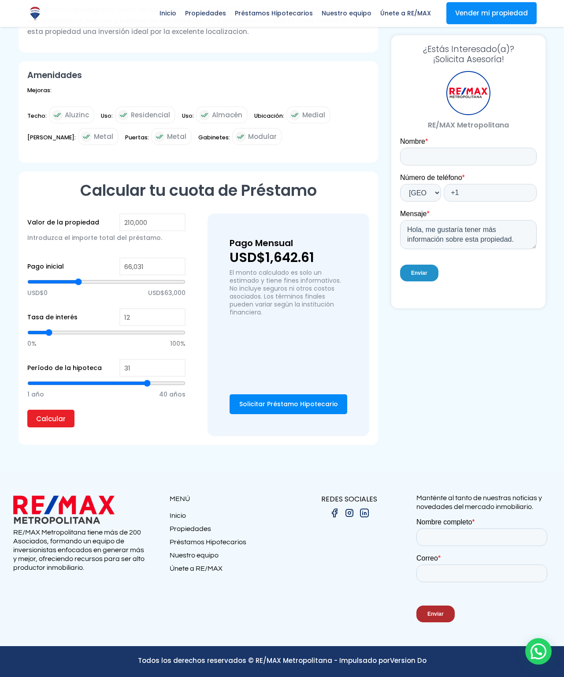
type input "67,113"
type input "67113"
type input "68,196"
type input "68196"
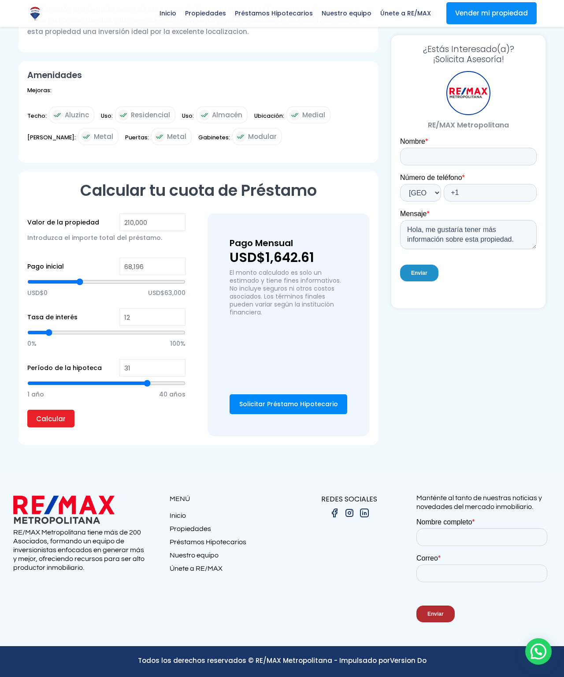
type input "70,361"
type input "70361"
type input "71,443"
click at [52, 427] on input "Calcular" at bounding box center [50, 419] width 47 height 18
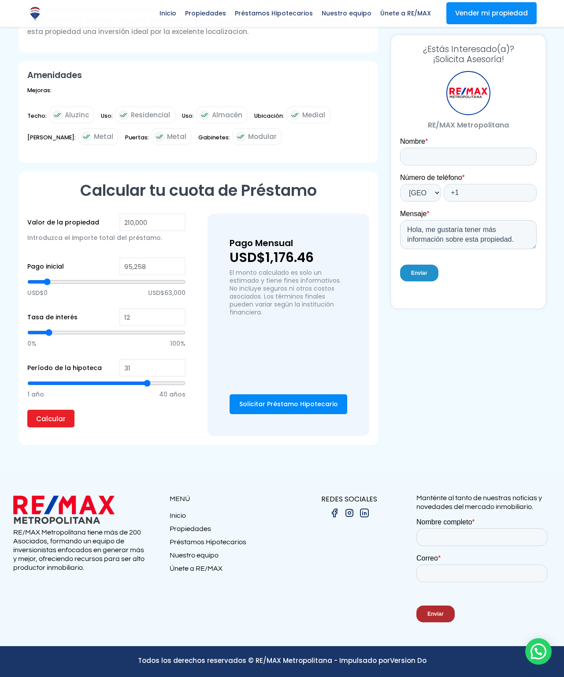
click at [27, 286] on input "range" at bounding box center [106, 281] width 158 height 9
click at [37, 427] on input "Calcular" at bounding box center [50, 419] width 47 height 18
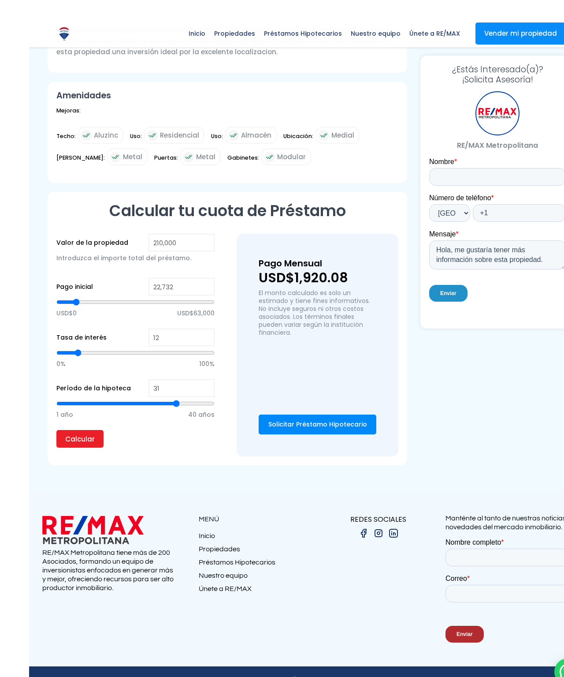
scroll to position [2641, 0]
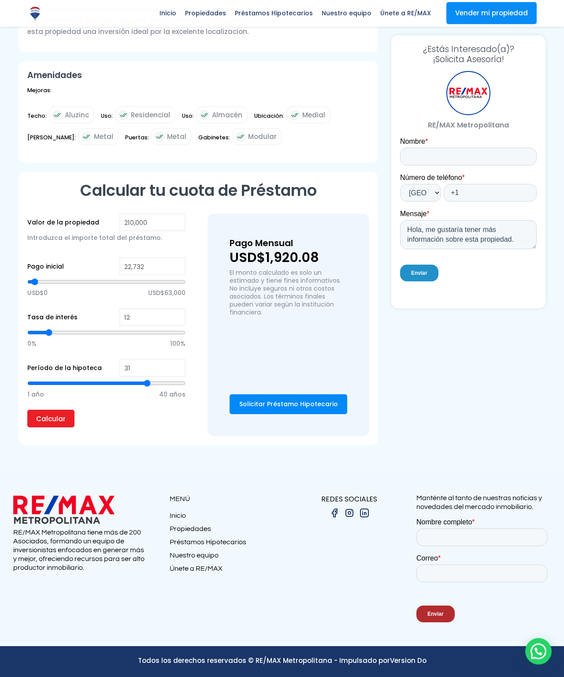
click at [30, 286] on input "range" at bounding box center [106, 281] width 158 height 9
click at [28, 286] on input "range" at bounding box center [106, 281] width 158 height 9
click at [37, 286] on input "range" at bounding box center [106, 281] width 158 height 9
click at [46, 427] on input "Calcular" at bounding box center [50, 419] width 47 height 18
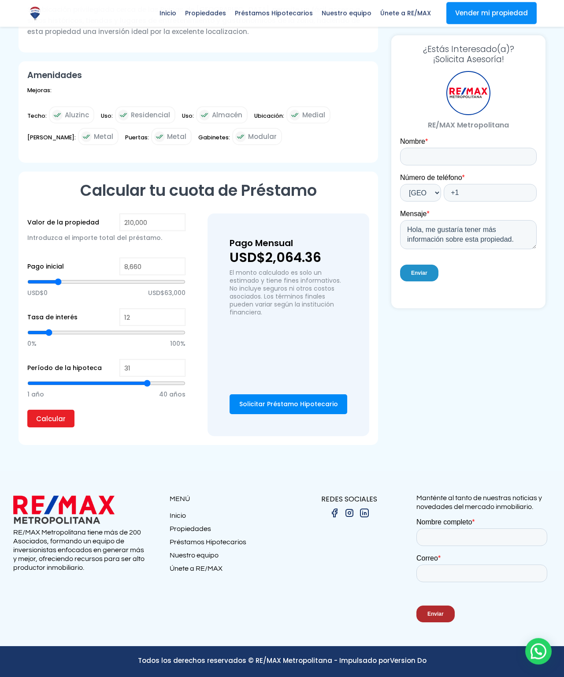
click at [43, 286] on input "range" at bounding box center [106, 281] width 158 height 9
click at [37, 286] on input "range" at bounding box center [106, 281] width 158 height 9
click at [29, 286] on input "range" at bounding box center [106, 281] width 158 height 9
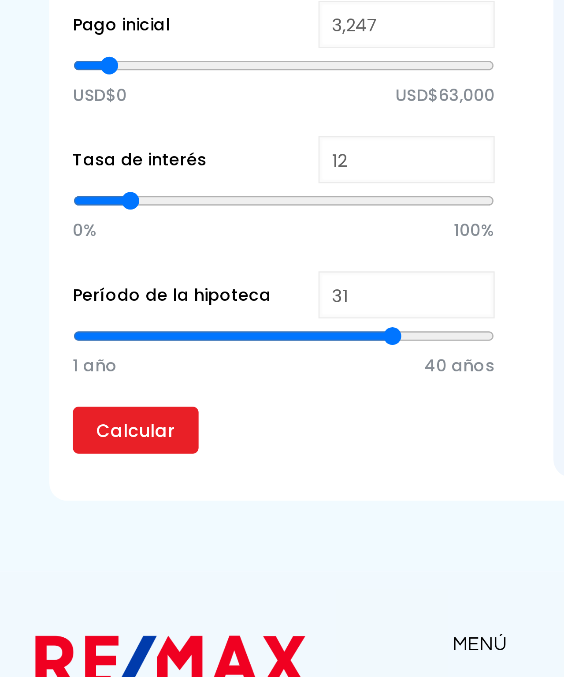
click at [33, 277] on input "range" at bounding box center [106, 281] width 158 height 9
click at [27, 277] on input "range" at bounding box center [106, 281] width 158 height 9
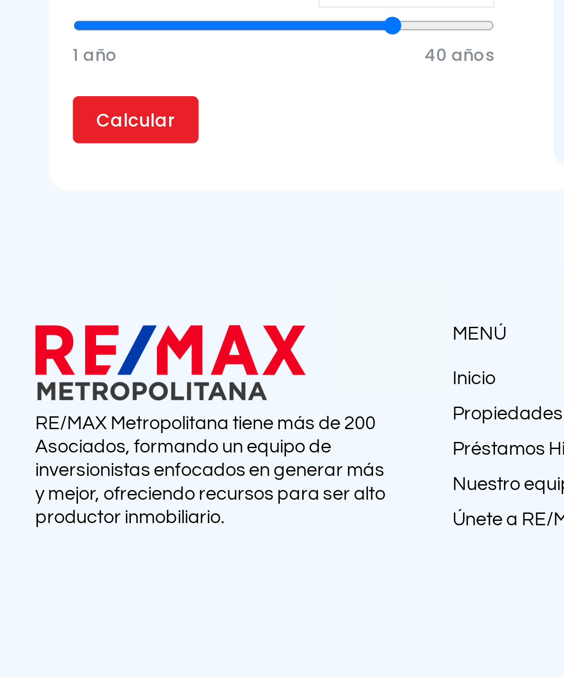
click at [52, 410] on input "Calcular" at bounding box center [50, 419] width 47 height 18
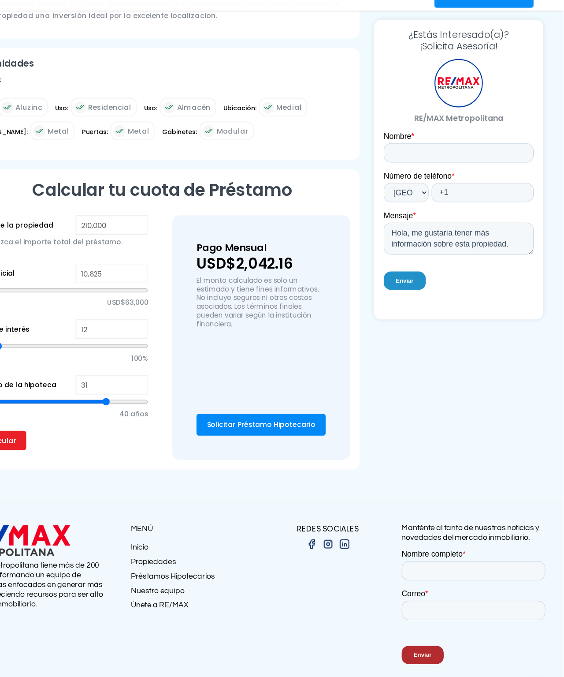
scroll to position [2698, 116]
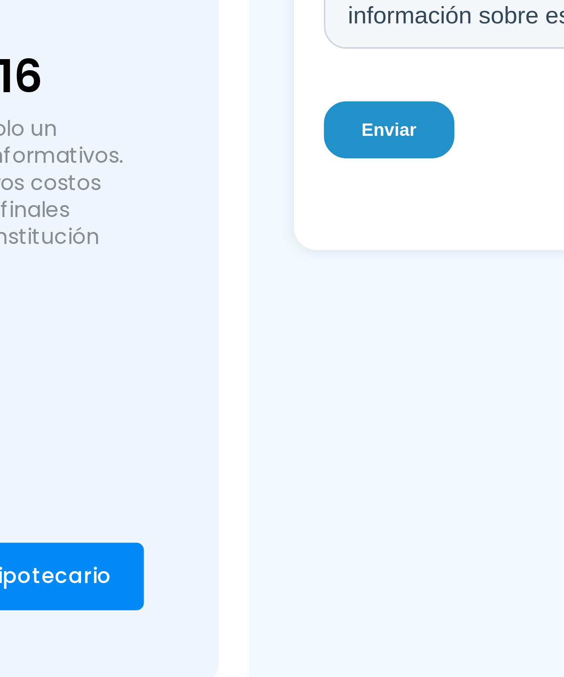
click at [0, 0] on link "Amortization Schedule" at bounding box center [0, 0] width 0 height 0
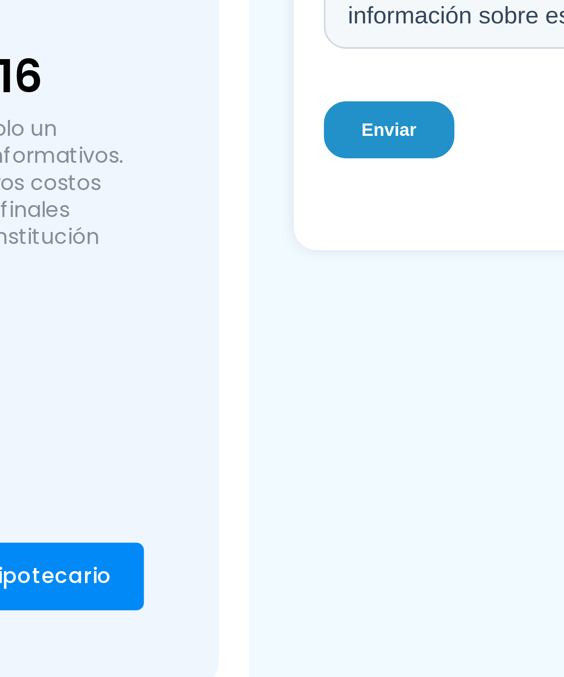
click at [0, 0] on link "Amortization Schedule" at bounding box center [0, 0] width 0 height 0
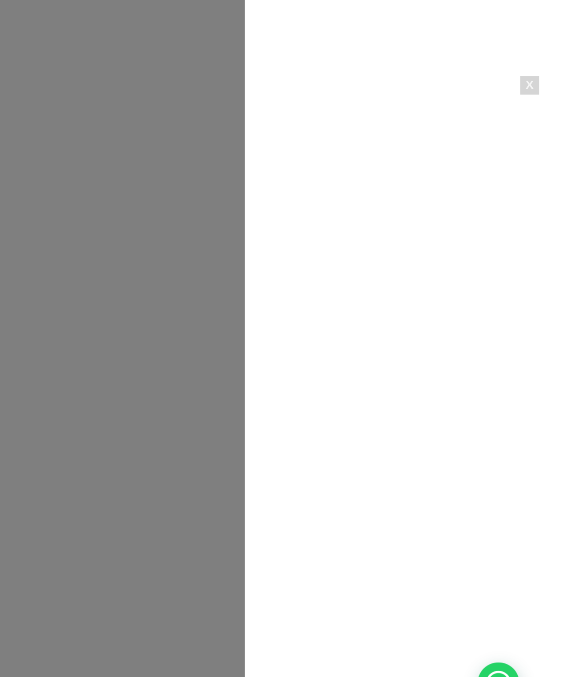
scroll to position [2877, 302]
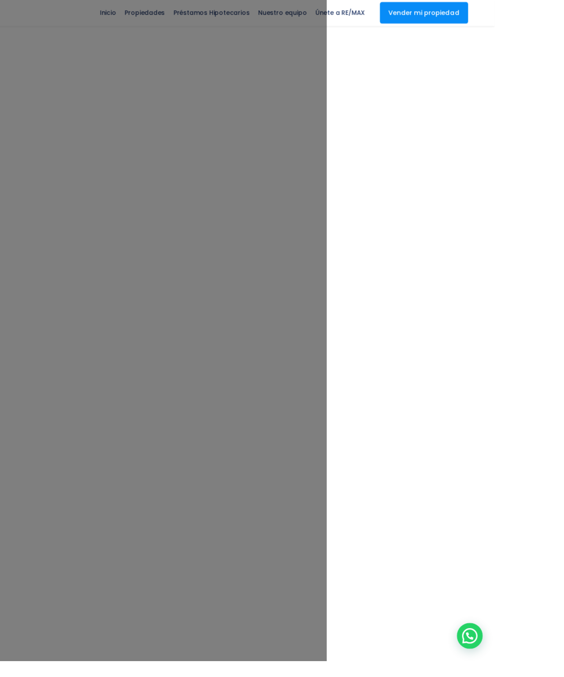
scroll to position [2918, 301]
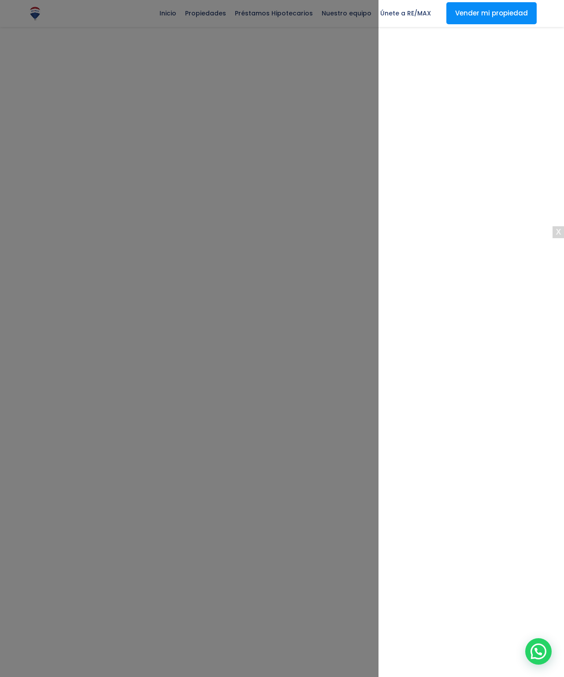
click at [556, 235] on div "X" at bounding box center [559, 232] width 12 height 12
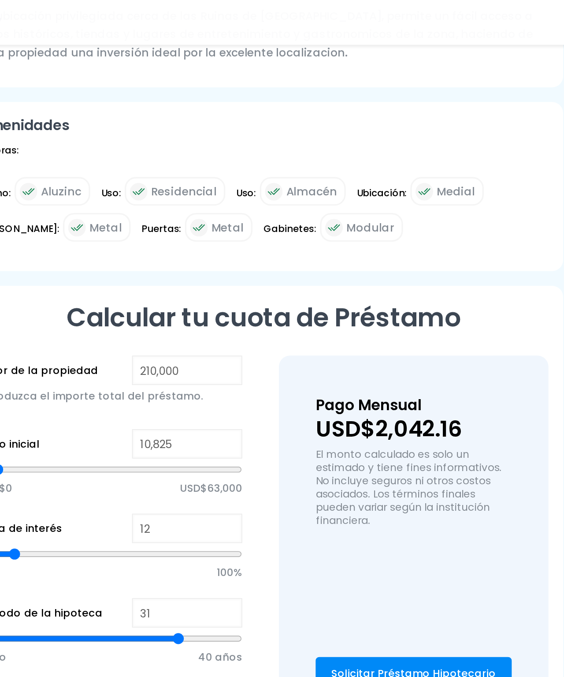
scroll to position [2770, 0]
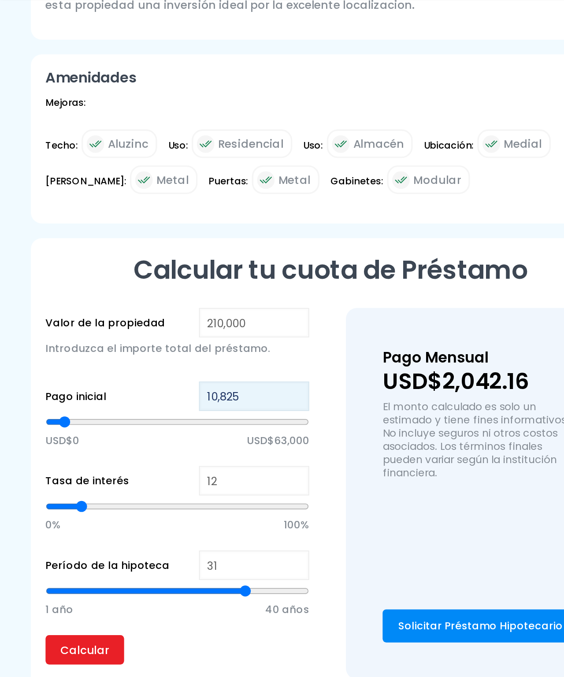
click at [119, 257] on input "10,825" at bounding box center [152, 266] width 66 height 18
click at [39, 427] on input "Calcular" at bounding box center [50, 419] width 47 height 18
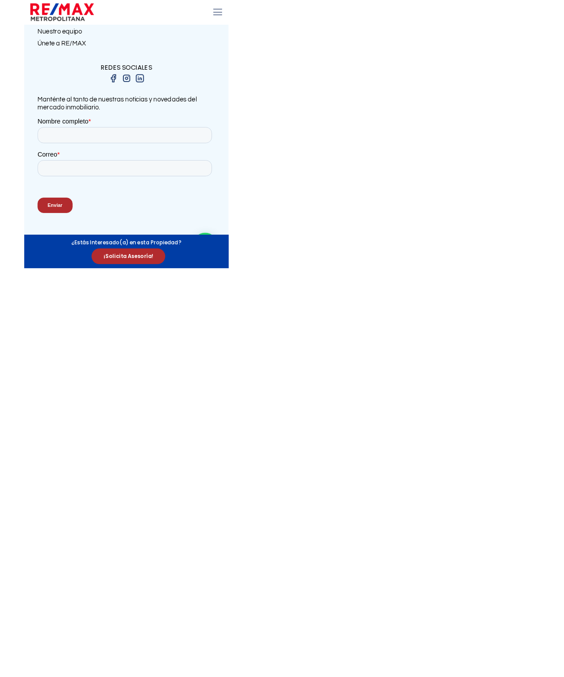
scroll to position [2739, 0]
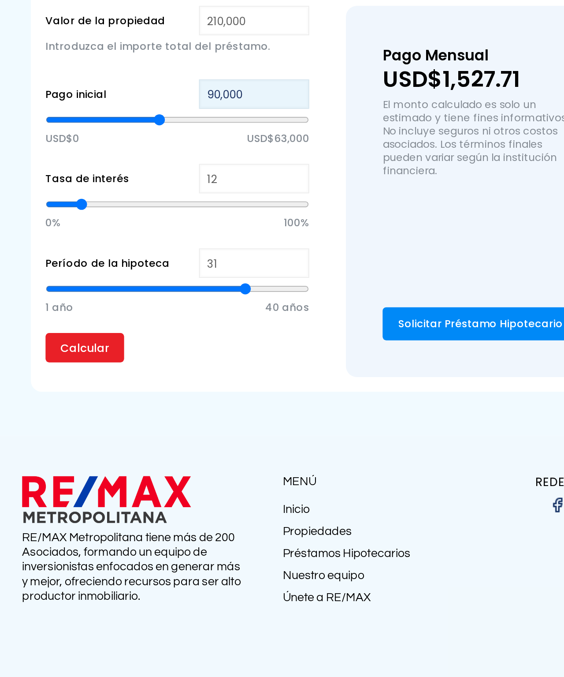
click at [39, 410] on input "Calcular" at bounding box center [50, 419] width 47 height 18
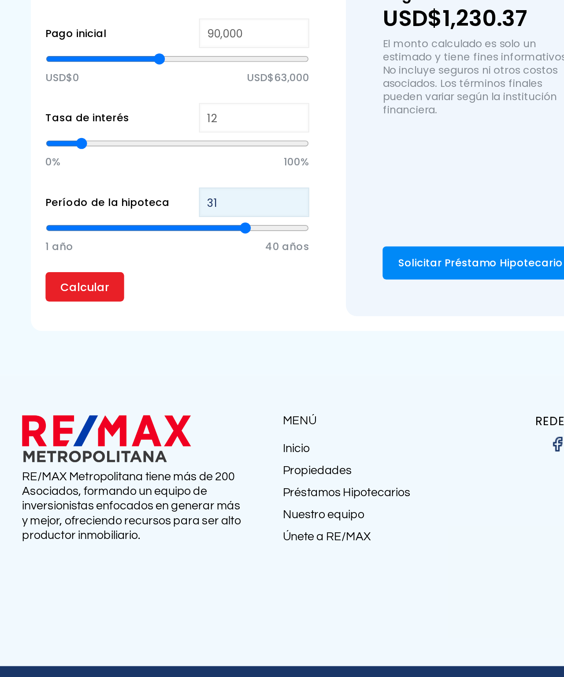
click at [119, 359] on input "31" at bounding box center [152, 368] width 66 height 18
click at [39, 410] on input "Calcular" at bounding box center [50, 419] width 47 height 18
click at [46, 410] on input "Calcular" at bounding box center [50, 419] width 47 height 18
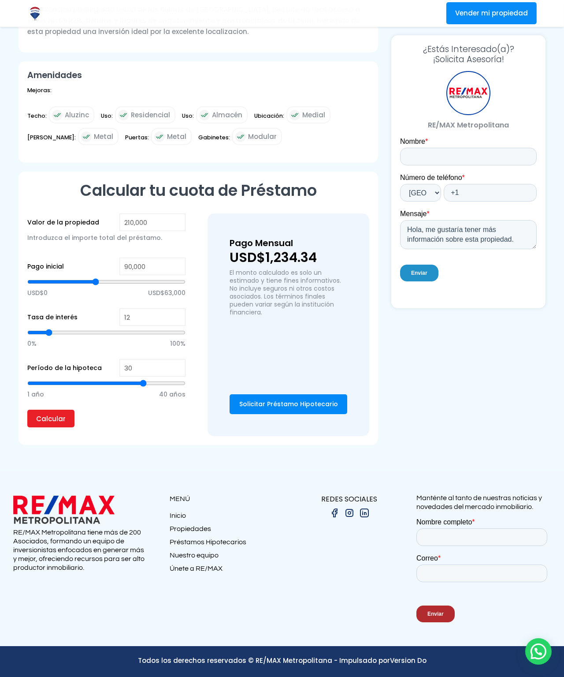
scroll to position [2608, 0]
click at [235, 142] on img at bounding box center [240, 136] width 11 height 11
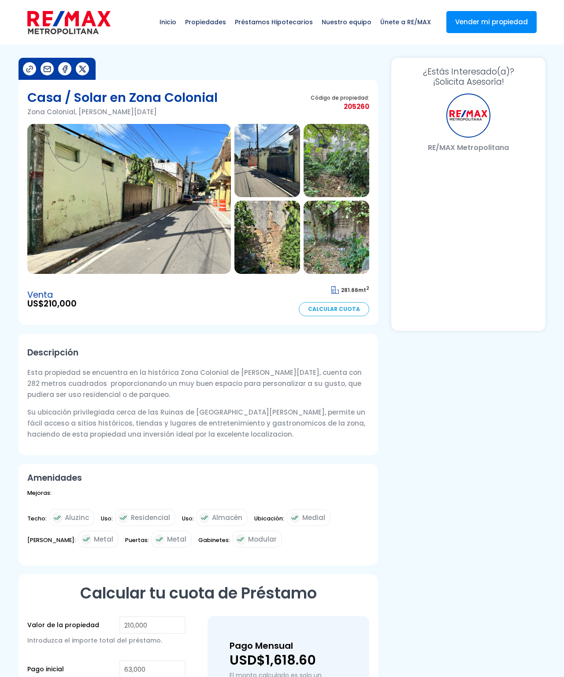
select select "US"
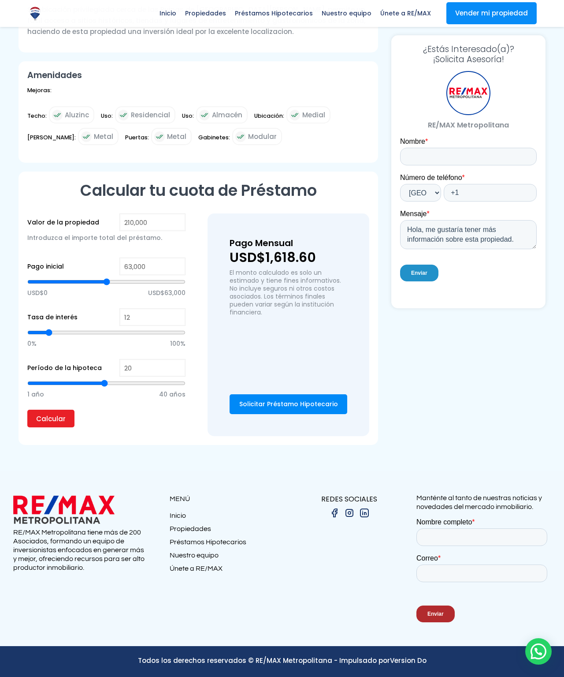
scroll to position [611, 0]
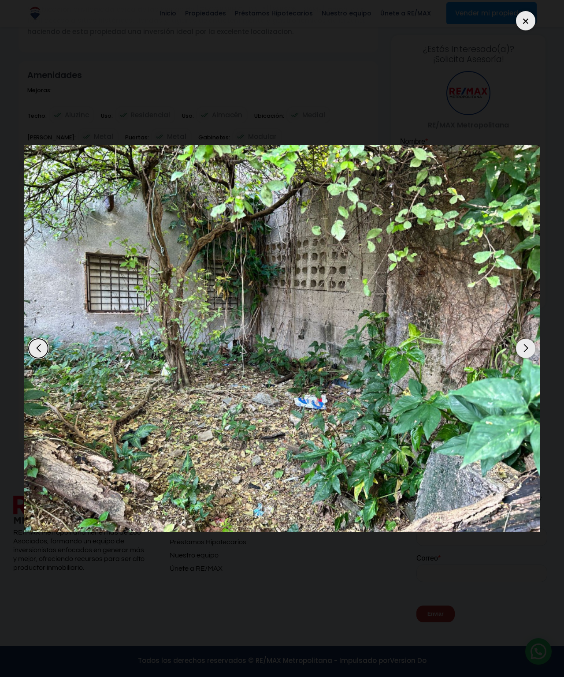
click at [233, 308] on img at bounding box center [282, 338] width 516 height 387
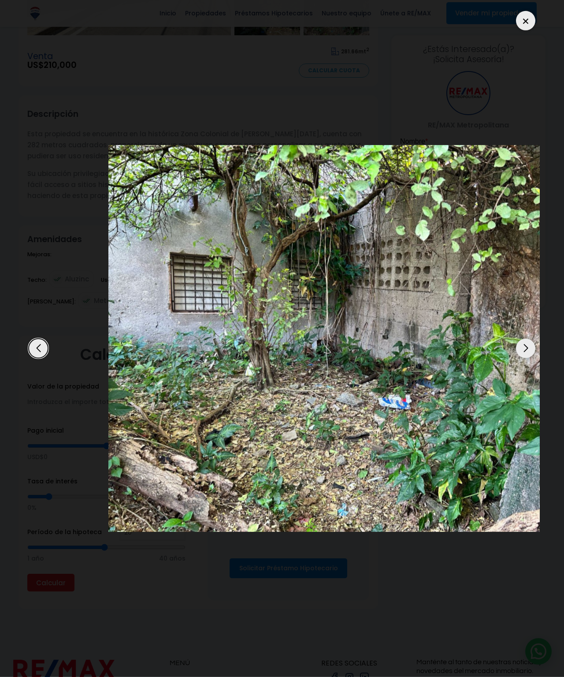
scroll to position [272, 0]
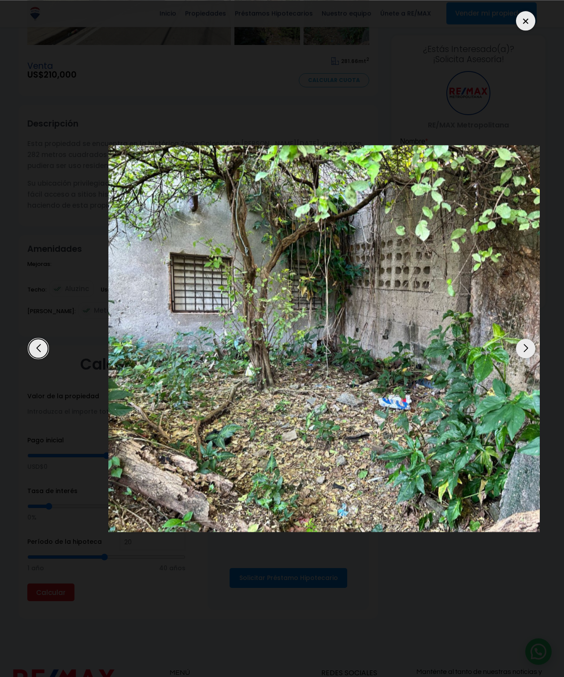
click at [504, 569] on dialog at bounding box center [282, 338] width 529 height 677
click at [502, 461] on img at bounding box center [366, 338] width 516 height 387
click at [487, 466] on img at bounding box center [366, 338] width 516 height 387
click at [94, 257] on div at bounding box center [282, 338] width 516 height 663
click at [154, 308] on img at bounding box center [366, 338] width 516 height 387
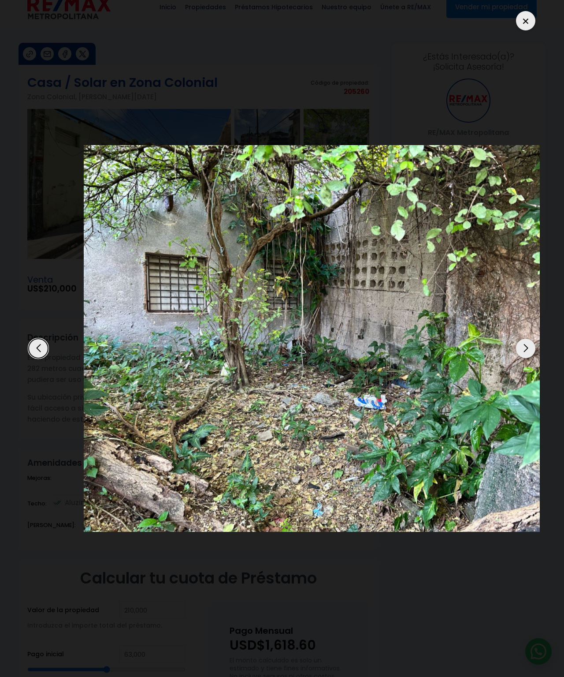
scroll to position [0, 59]
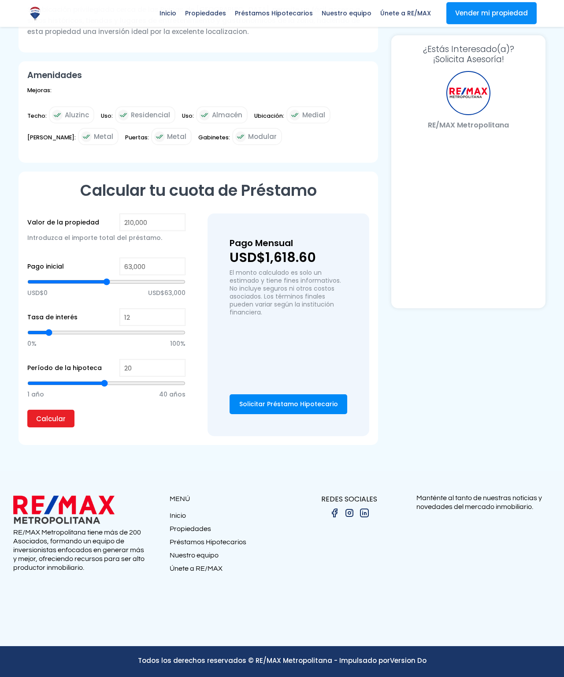
scroll to position [492, 0]
select select "US"
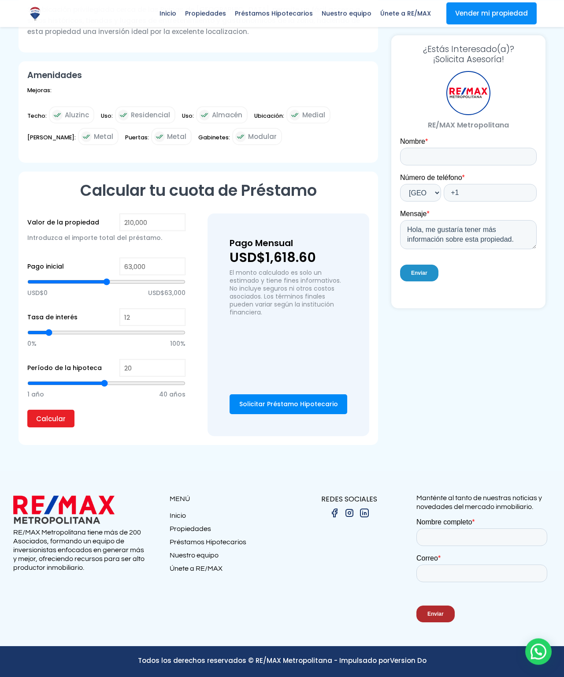
scroll to position [2747, 0]
click at [0, 0] on div "¿Estás Interesado(a) en esta Propiedad? ¡Solicita Asesoría!" at bounding box center [0, 0] width 0 height 0
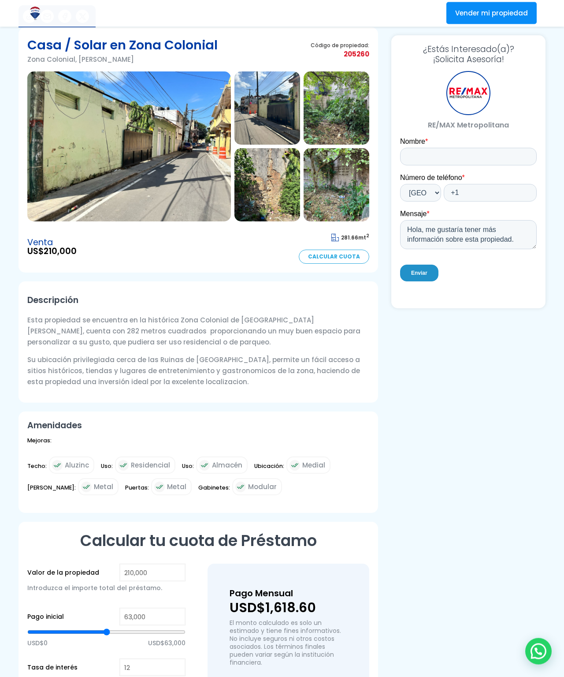
scroll to position [0, 0]
